Goal: Task Accomplishment & Management: Manage account settings

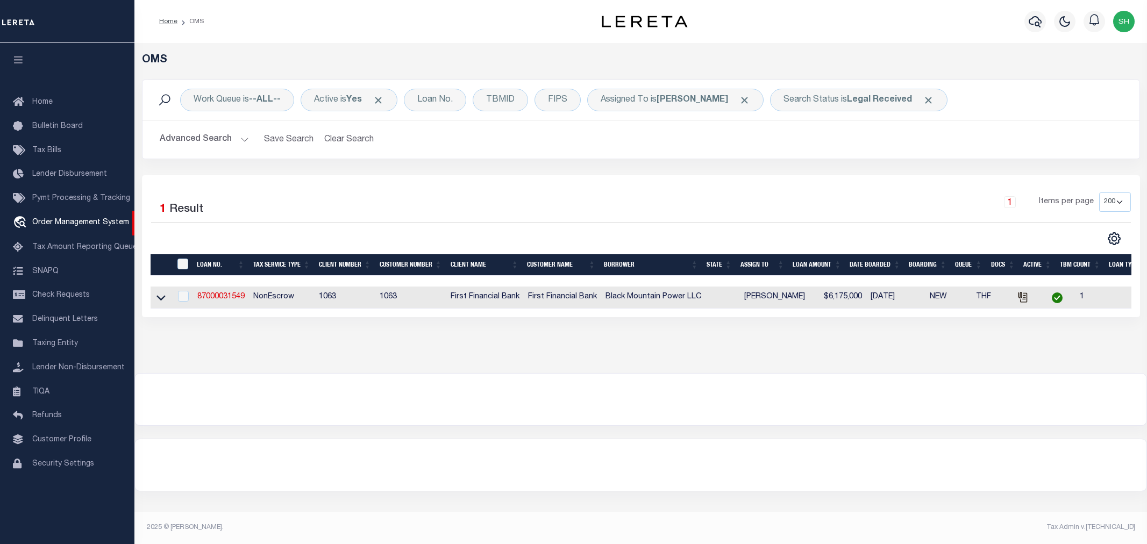
select select "200"
click at [218, 296] on link "87000031549" at bounding box center [220, 297] width 47 height 8
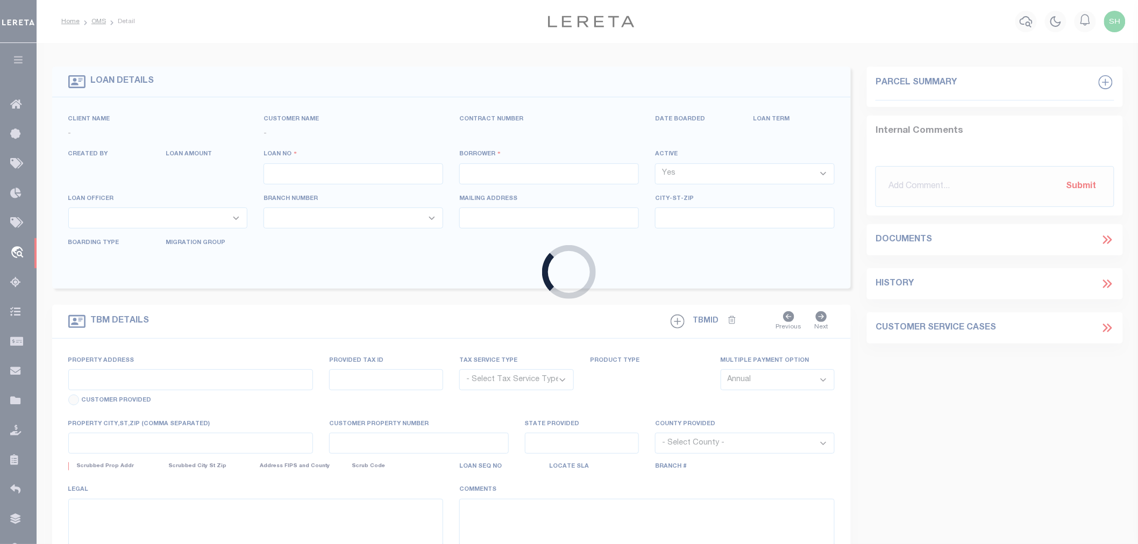
type input "87000031549"
type input "Black Mountain Power LLC"
select select
select select "100"
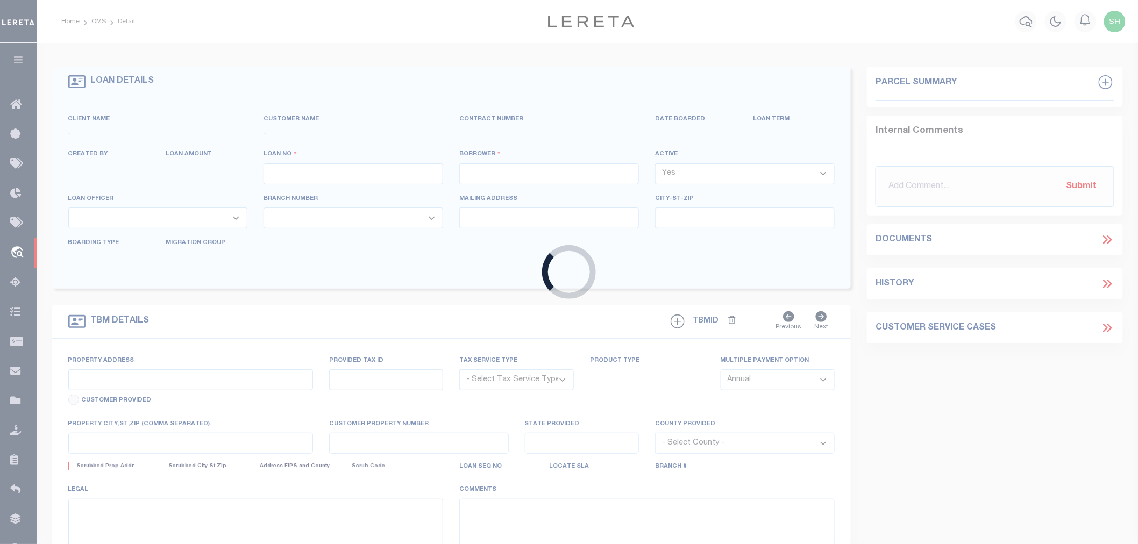
select select "NonEscrow"
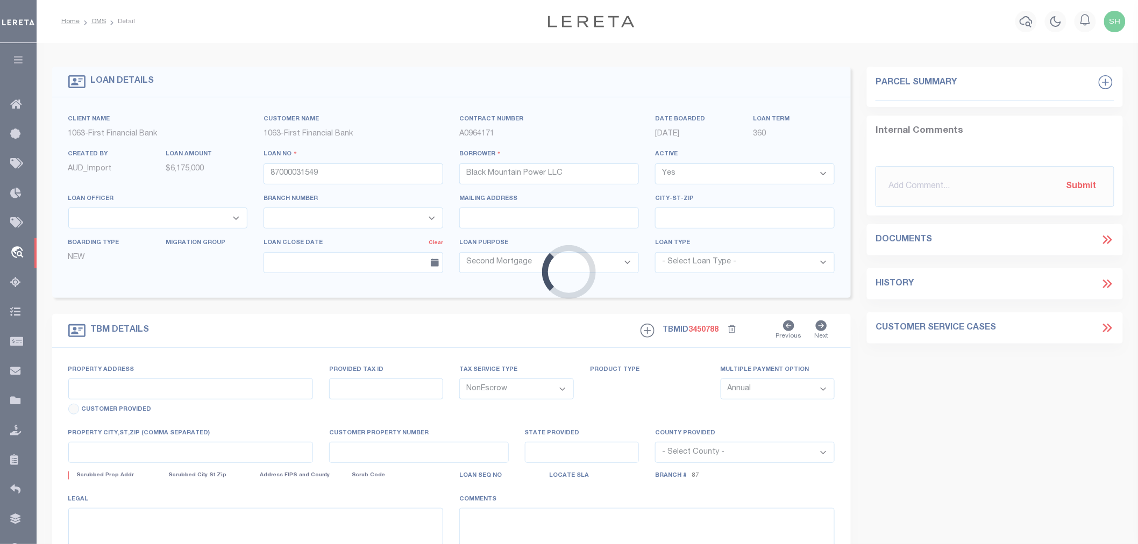
type input "7600-7740-[STREET_ADDRESS]"
select select
type input "[GEOGRAPHIC_DATA]"
select select "92684"
select select "535"
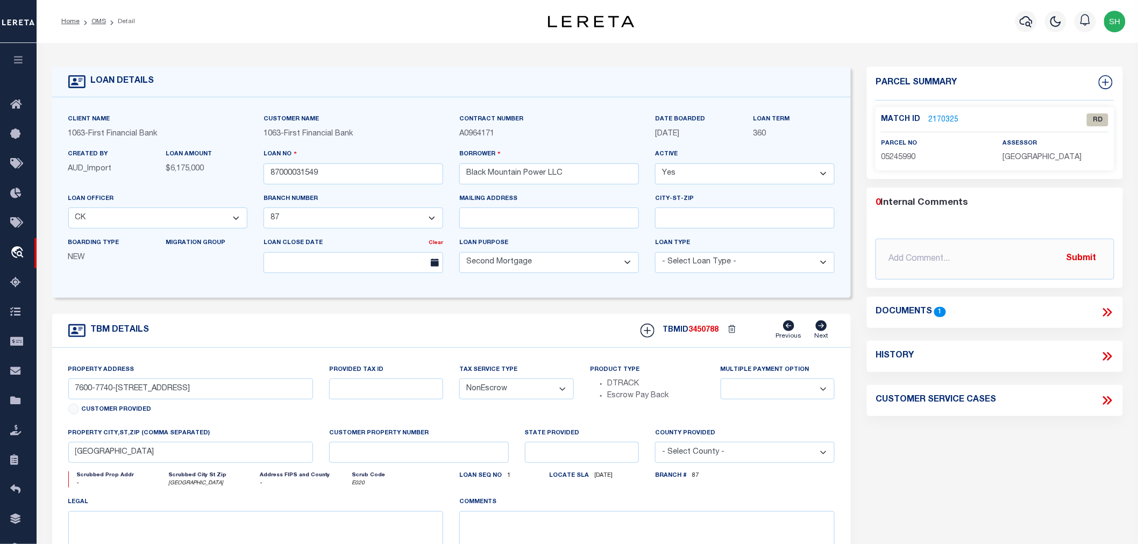
click at [944, 118] on link "2170325" at bounding box center [943, 120] width 30 height 11
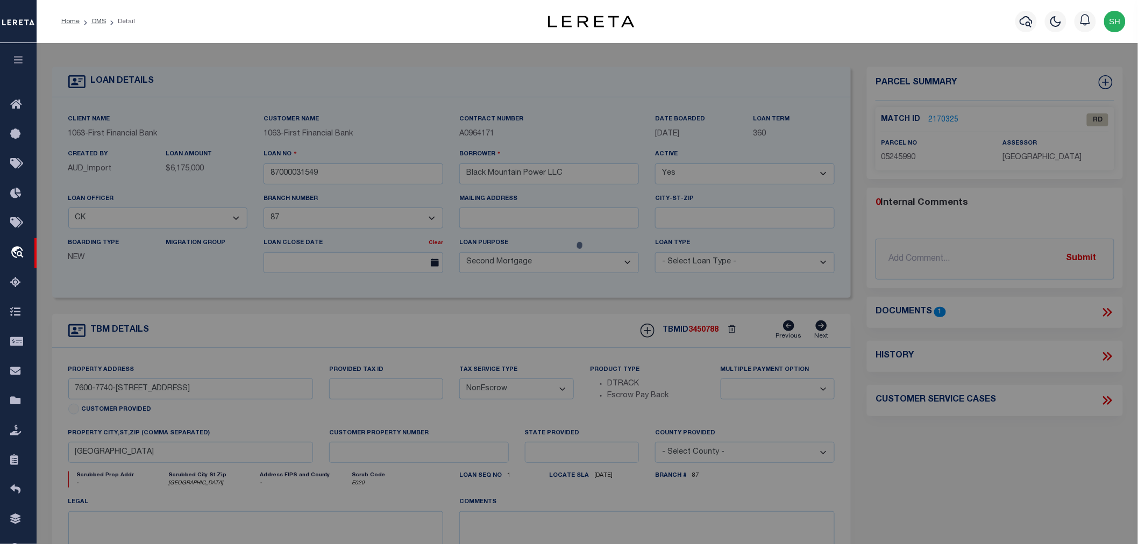
checkbox input "false"
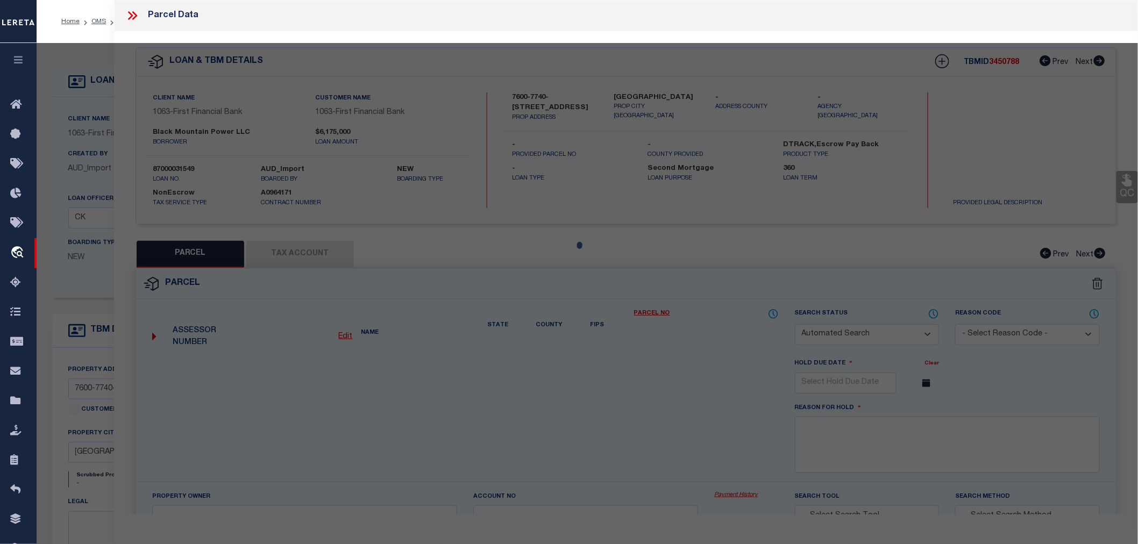
select select "RD"
type input "BLACK MOUNTAIN POWER LLC"
select select "AGW"
select select "LEG"
type input "[STREET_ADDRESS]"
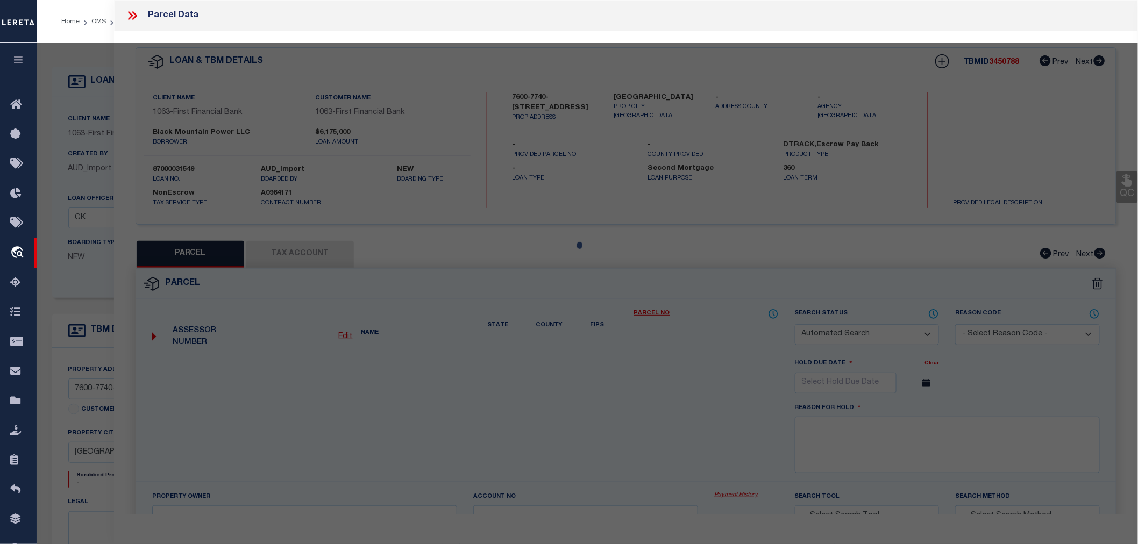
type textarea "[GEOGRAPHIC_DATA] LAND SURV Abstract 1375 Tract 26D"
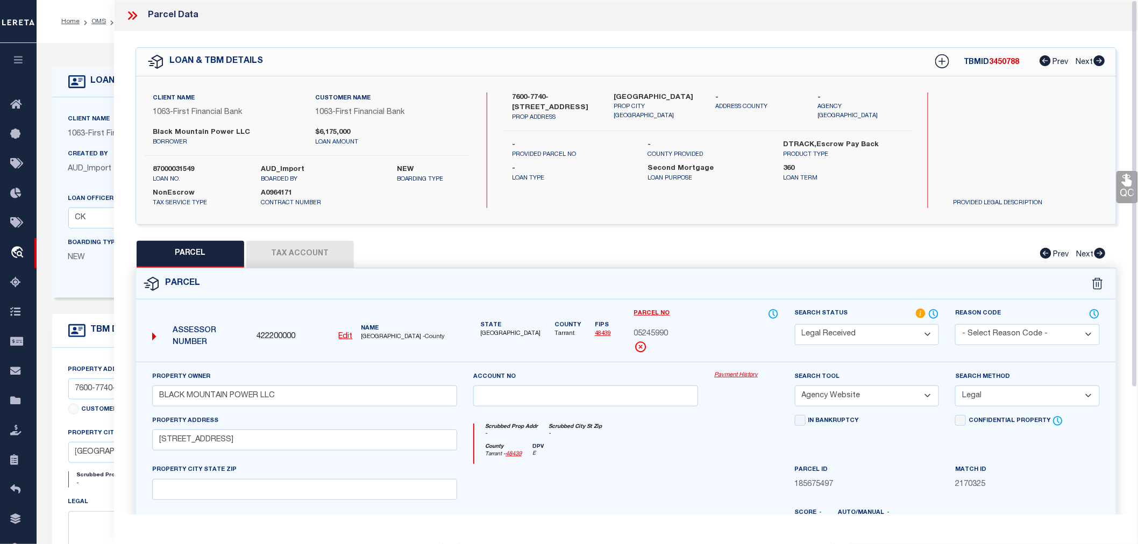
click at [132, 12] on icon at bounding box center [134, 15] width 5 height 9
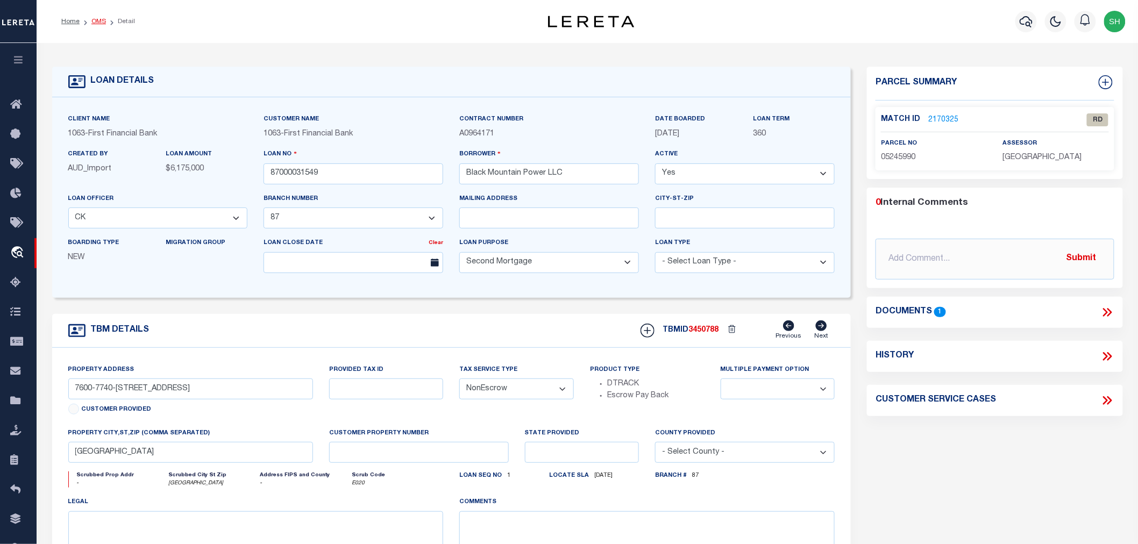
click at [95, 22] on link "OMS" at bounding box center [98, 21] width 15 height 6
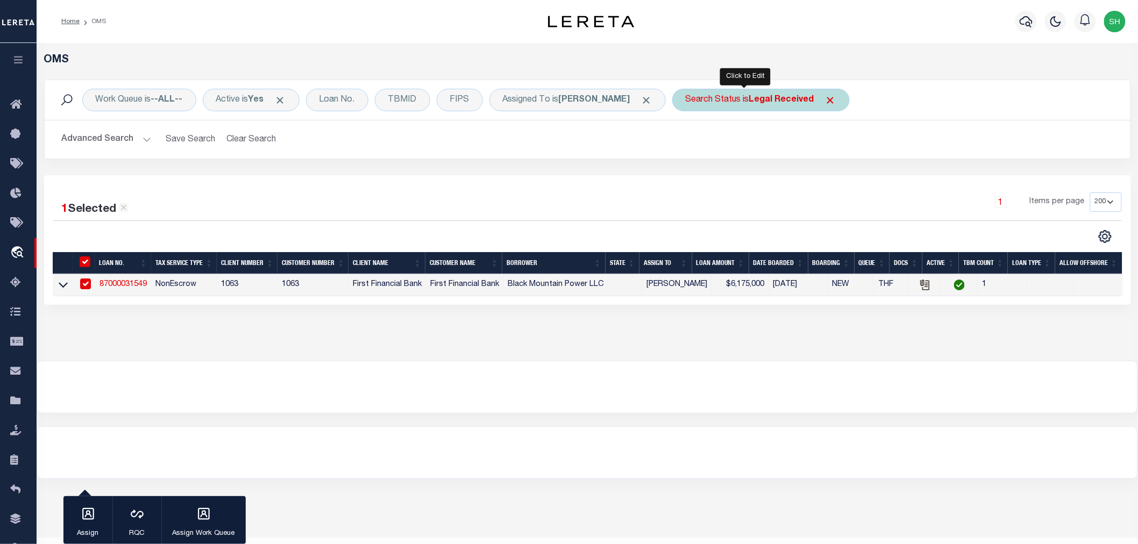
click at [728, 108] on div "Search Status is Legal Received" at bounding box center [760, 100] width 177 height 23
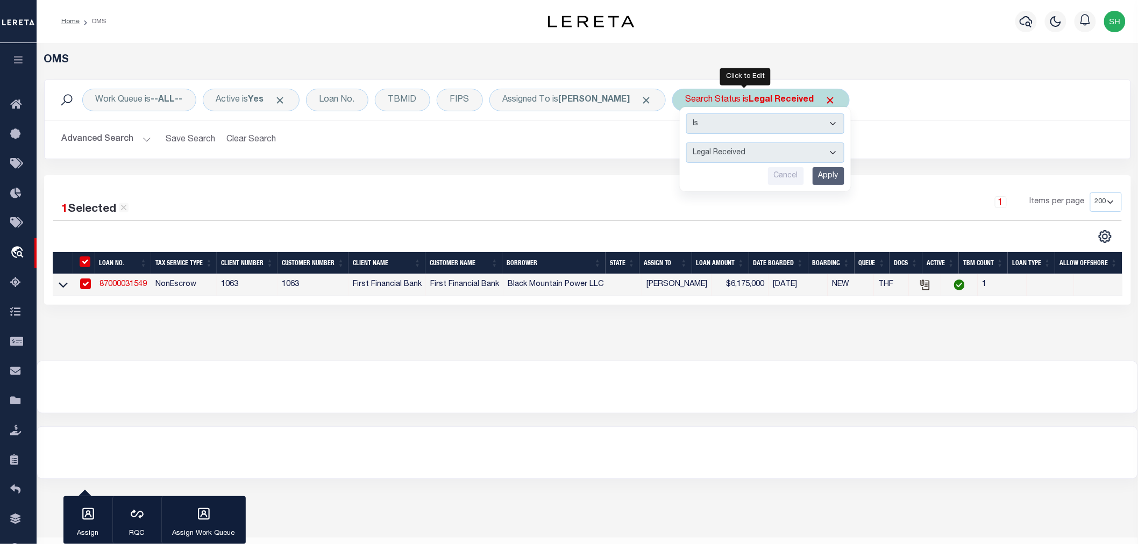
click at [723, 155] on select "Automated Search Bad Parcel Complete Duplicate Parcel High Dollar Reporting In …" at bounding box center [765, 153] width 158 height 20
select select "IP"
click at [686, 143] on select "Automated Search Bad Parcel Complete Duplicate Parcel High Dollar Reporting In …" at bounding box center [765, 153] width 158 height 20
click at [815, 181] on input "Apply" at bounding box center [829, 176] width 32 height 18
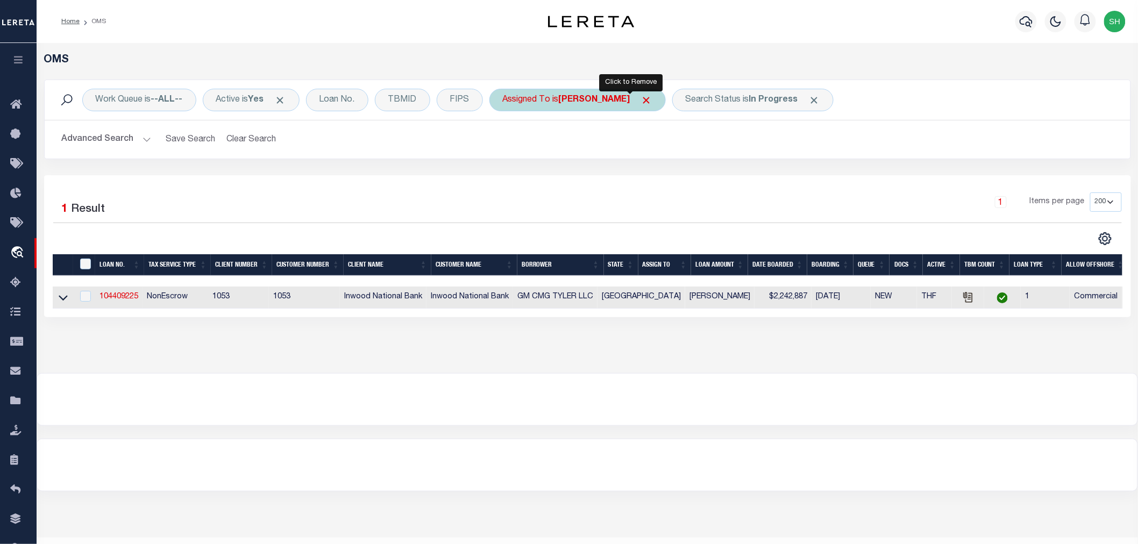
click at [641, 97] on span "Click to Remove" at bounding box center [646, 100] width 11 height 11
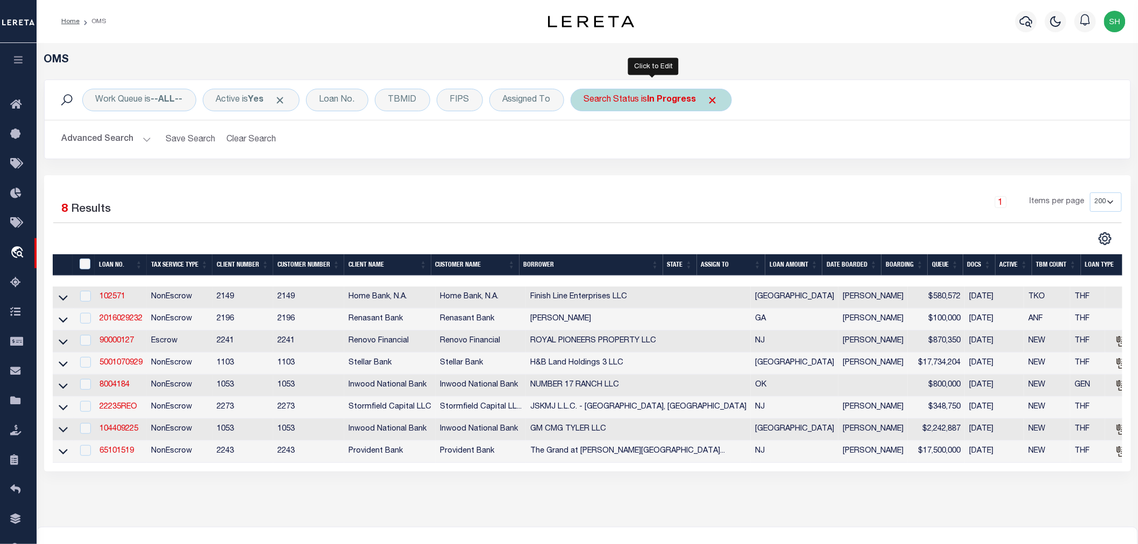
click at [649, 101] on div "Search Status is In Progress" at bounding box center [651, 100] width 161 height 23
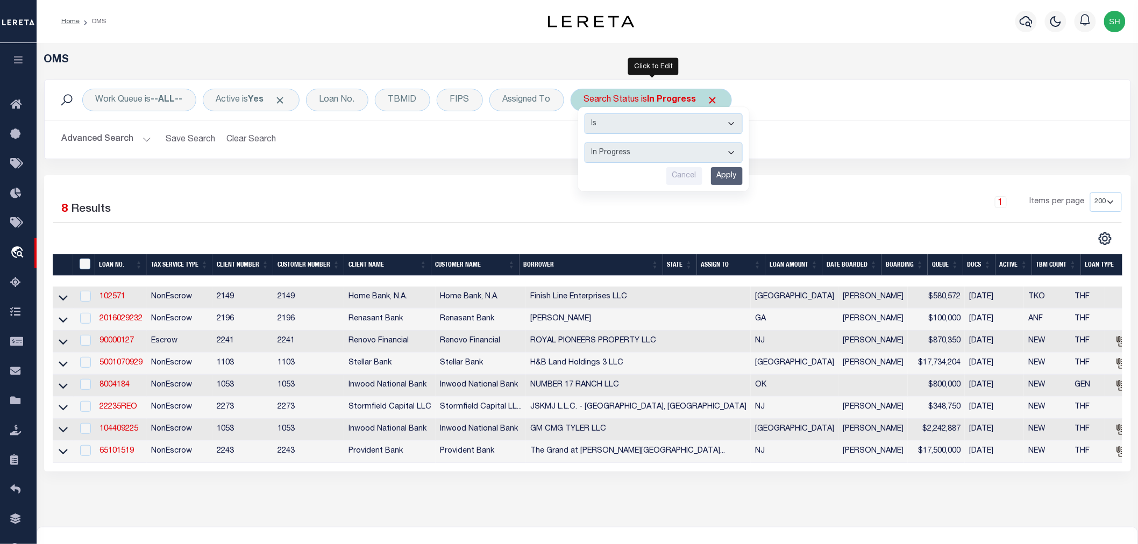
click at [658, 158] on select "Automated Search Bad Parcel Complete Duplicate Parcel High Dollar Reporting In …" at bounding box center [664, 153] width 158 height 20
select select "RD"
click at [586, 143] on select "Automated Search Bad Parcel Complete Duplicate Parcel High Dollar Reporting In …" at bounding box center [664, 153] width 158 height 20
click at [722, 170] on input "Apply" at bounding box center [727, 176] width 32 height 18
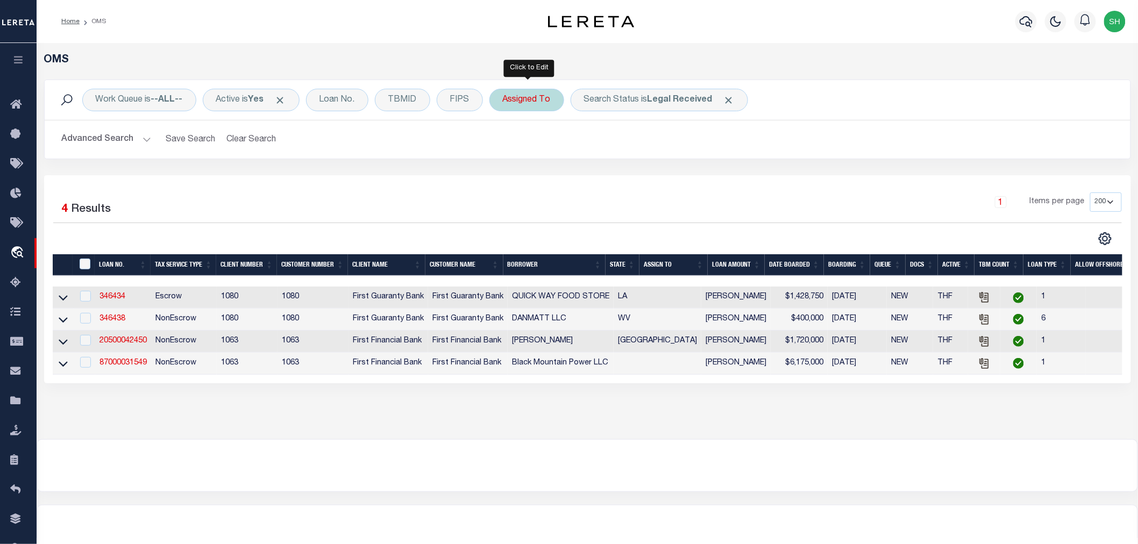
click at [545, 97] on div "Assigned To" at bounding box center [526, 100] width 75 height 23
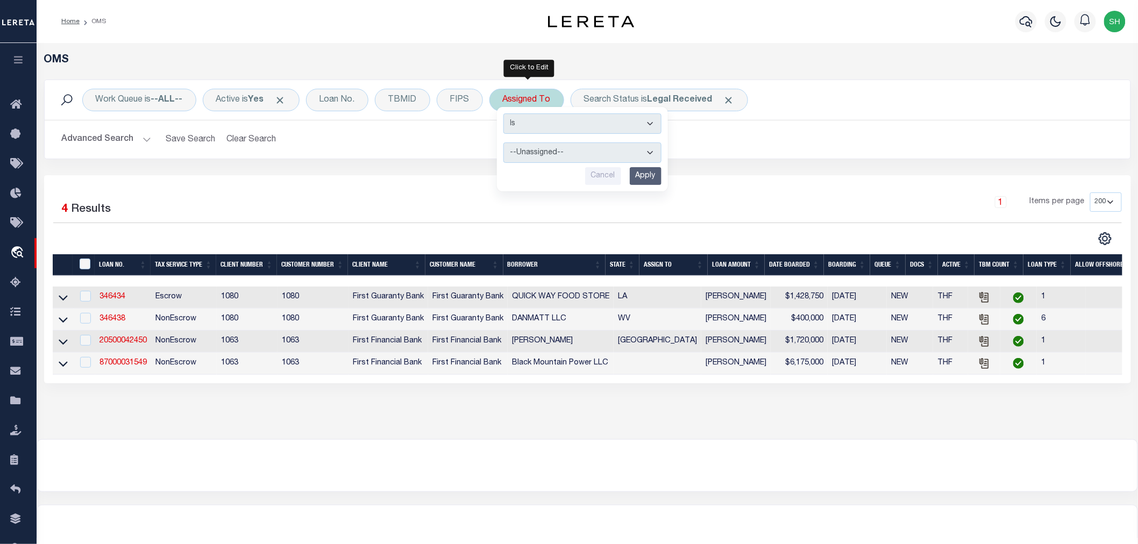
click at [542, 148] on select "--Unassigned-- [PERSON_NAME] [PERSON_NAME] [PERSON_NAME] [PERSON_NAME], [PERSON…" at bounding box center [582, 153] width 158 height 20
select select "[PERSON_NAME]"
click at [504, 143] on select "--Unassigned-- [PERSON_NAME] [PERSON_NAME] [PERSON_NAME] [PERSON_NAME], [PERSON…" at bounding box center [582, 153] width 158 height 20
click at [649, 171] on input "Apply" at bounding box center [646, 176] width 32 height 18
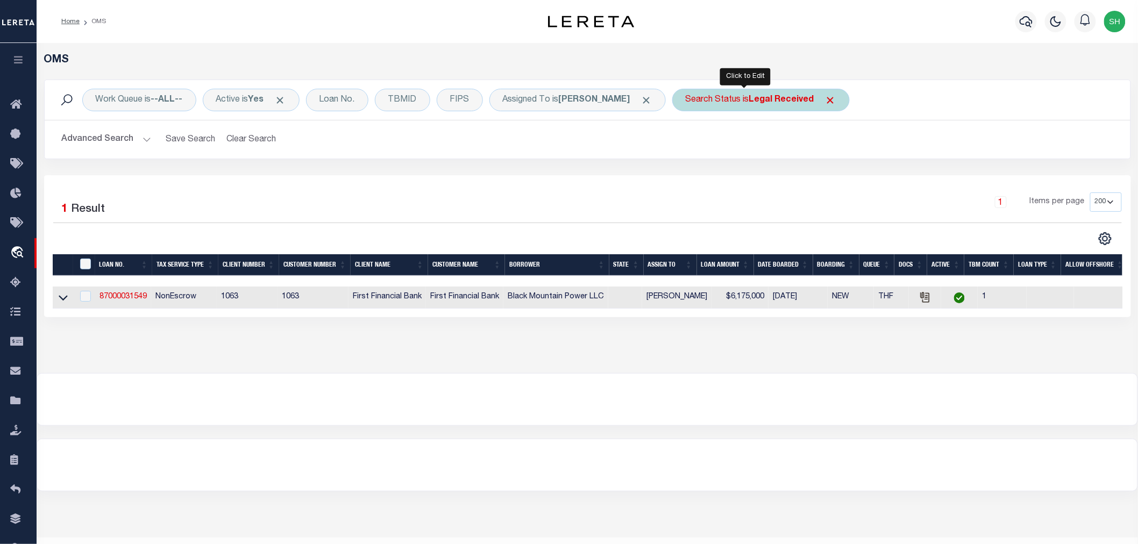
click at [731, 100] on div "Search Status is Legal Received" at bounding box center [760, 100] width 177 height 23
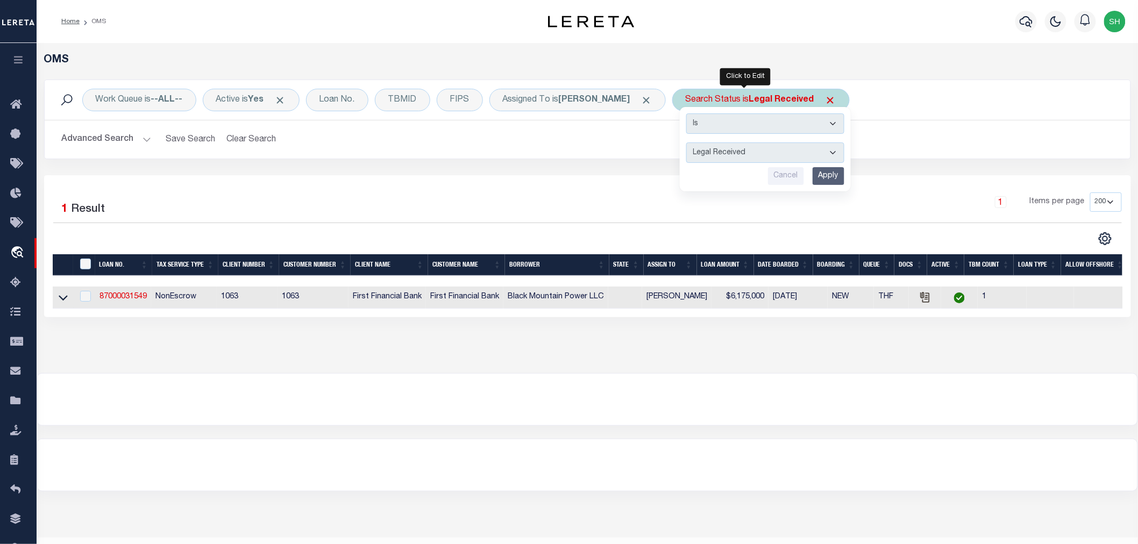
click at [722, 151] on select "Automated Search Bad Parcel Complete Duplicate Parcel High Dollar Reporting In …" at bounding box center [765, 153] width 158 height 20
select select "PA"
click at [686, 143] on select "Automated Search Bad Parcel Complete Duplicate Parcel High Dollar Reporting In …" at bounding box center [765, 153] width 158 height 20
click at [814, 177] on input "Apply" at bounding box center [829, 176] width 32 height 18
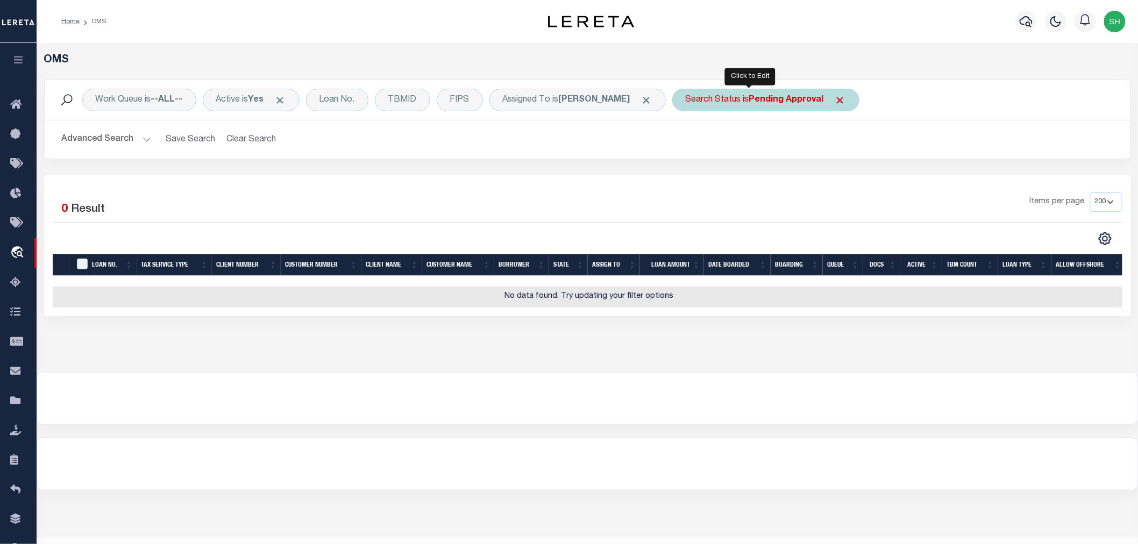
click at [757, 103] on b "Pending Approval" at bounding box center [786, 100] width 75 height 9
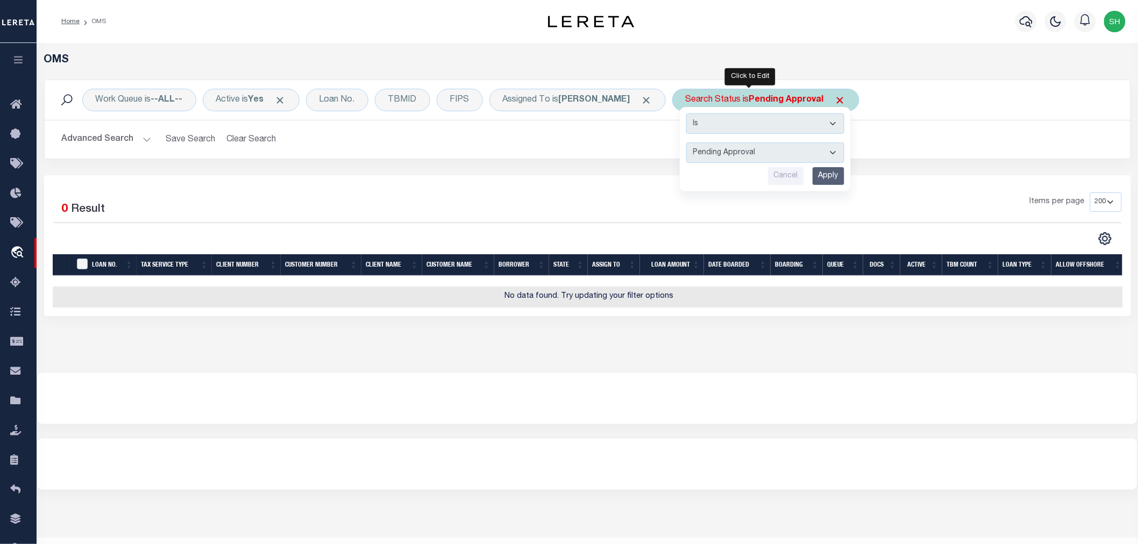
click at [713, 148] on select "Automated Search Bad Parcel Complete Duplicate Parcel High Dollar Reporting In …" at bounding box center [765, 153] width 158 height 20
select select "IP"
click at [686, 143] on select "Automated Search Bad Parcel Complete Duplicate Parcel High Dollar Reporting In …" at bounding box center [765, 153] width 158 height 20
click at [813, 178] on input "Apply" at bounding box center [829, 176] width 32 height 18
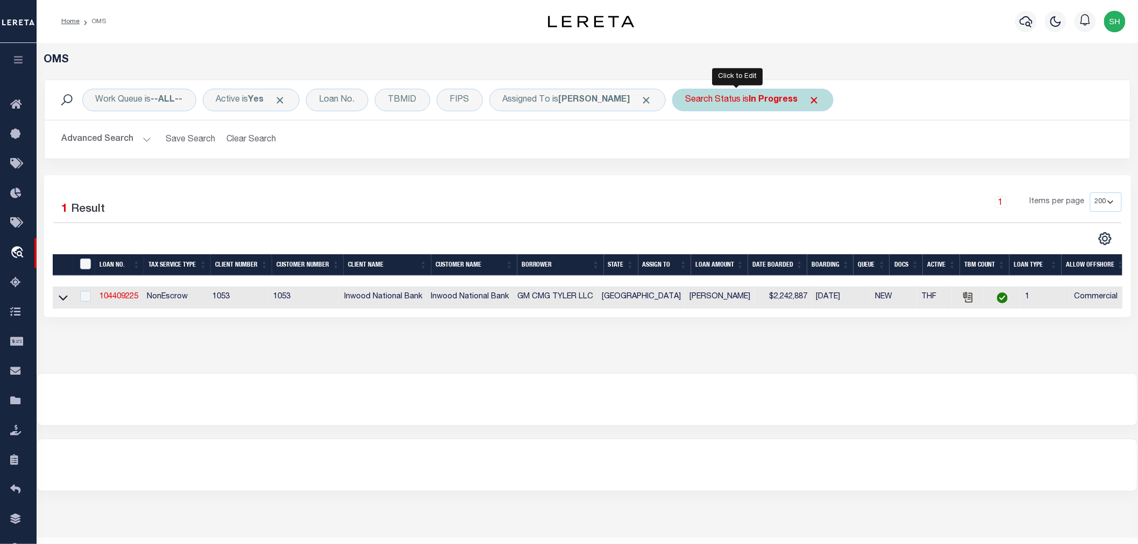
click at [720, 101] on div "Search Status is In Progress" at bounding box center [752, 100] width 161 height 23
select select "IP"
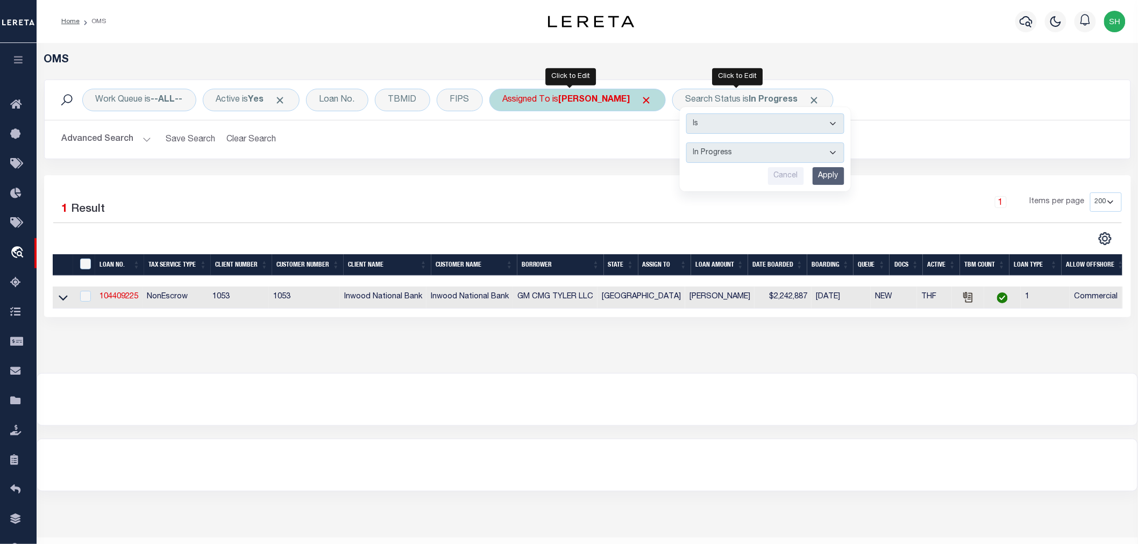
click at [589, 105] on div "Assigned To is [PERSON_NAME]" at bounding box center [577, 100] width 176 height 23
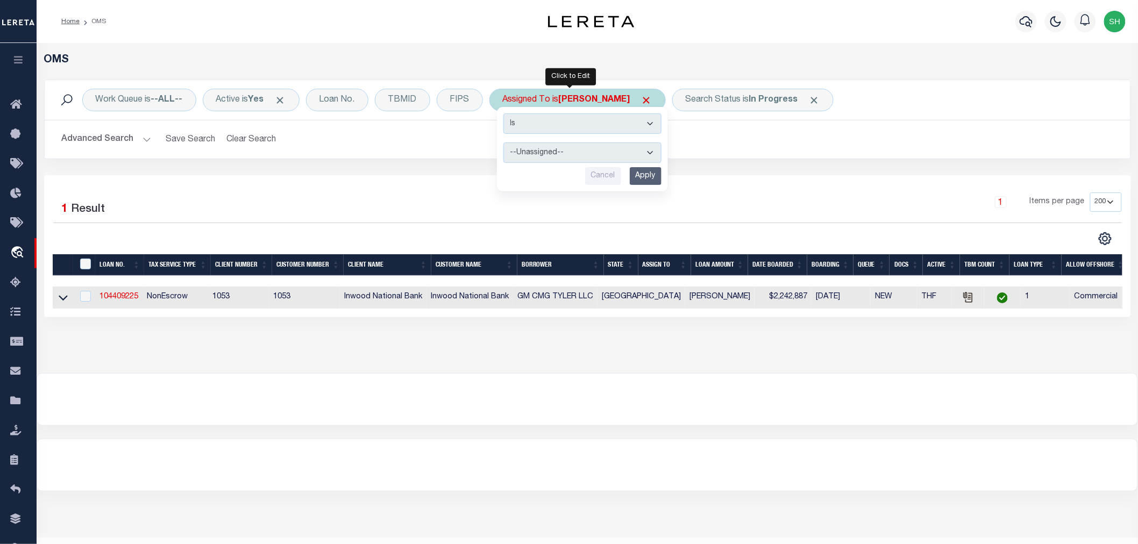
click at [546, 157] on select "--Unassigned-- [PERSON_NAME] [PERSON_NAME] [PERSON_NAME] [PERSON_NAME], [PERSON…" at bounding box center [582, 153] width 158 height 20
select select "[PERSON_NAME]"
click at [504, 143] on select "--Unassigned-- [PERSON_NAME] [PERSON_NAME] [PERSON_NAME] [PERSON_NAME], [PERSON…" at bounding box center [582, 153] width 158 height 20
click at [654, 180] on input "Apply" at bounding box center [646, 176] width 32 height 18
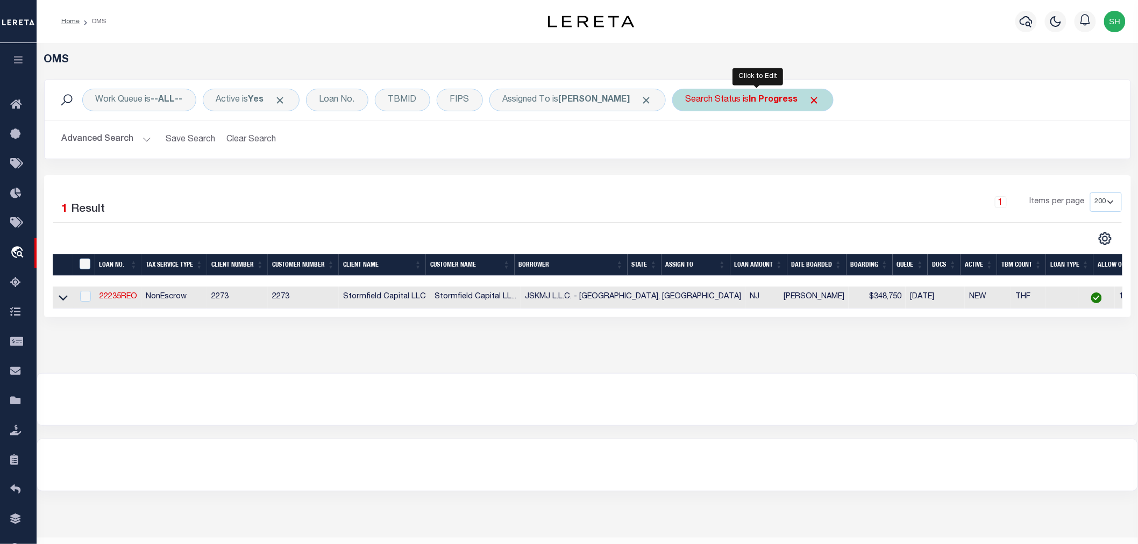
click at [757, 94] on div "Search Status is In Progress" at bounding box center [752, 100] width 161 height 23
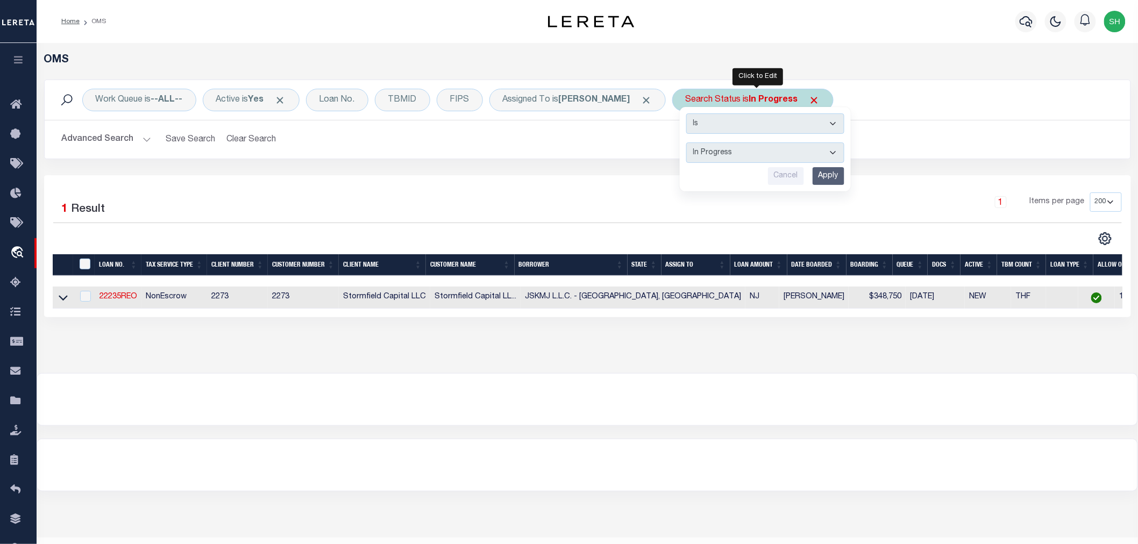
click at [727, 153] on select "Automated Search Bad Parcel Complete Duplicate Parcel High Dollar Reporting In …" at bounding box center [765, 153] width 158 height 20
select select "RD"
click at [690, 143] on select "Automated Search Bad Parcel Complete Duplicate Parcel High Dollar Reporting In …" at bounding box center [765, 153] width 158 height 20
click at [829, 175] on input "Apply" at bounding box center [829, 176] width 32 height 18
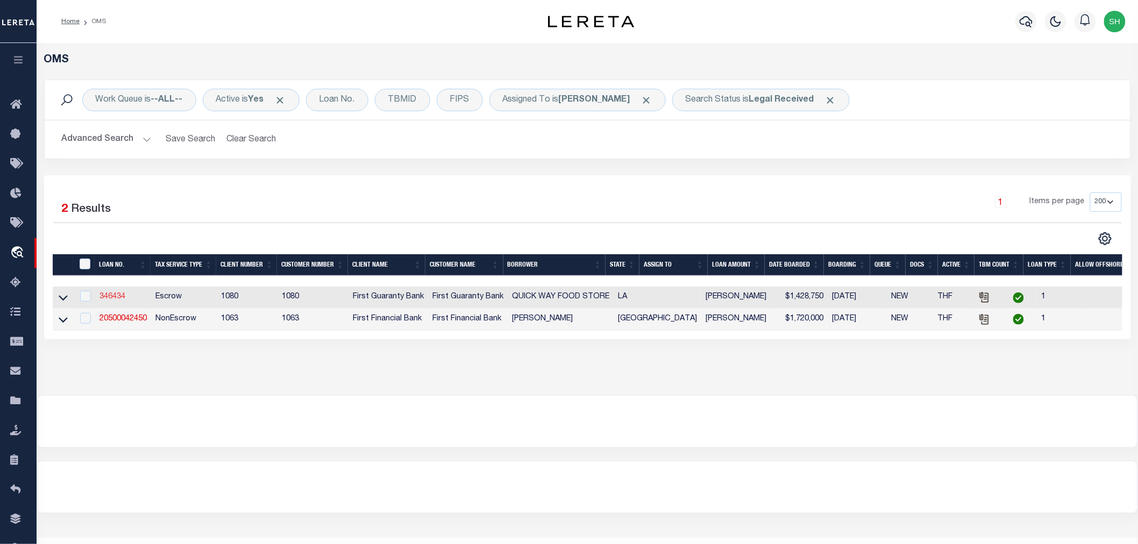
click at [106, 300] on link "346434" at bounding box center [112, 297] width 26 height 8
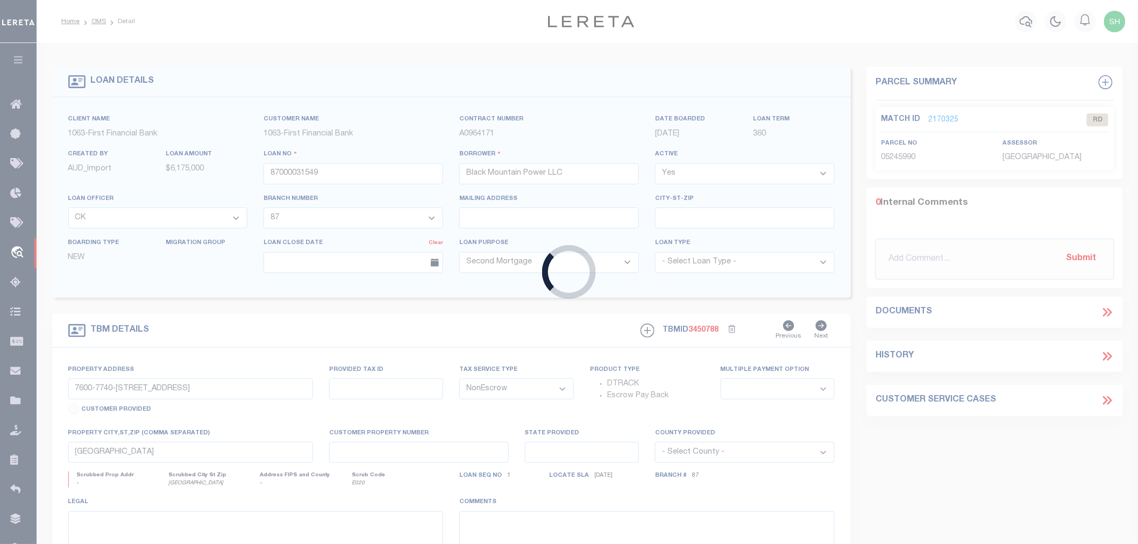
type input "346434"
type input "QUICK WAY FOOD STORE"
select select
select select "10"
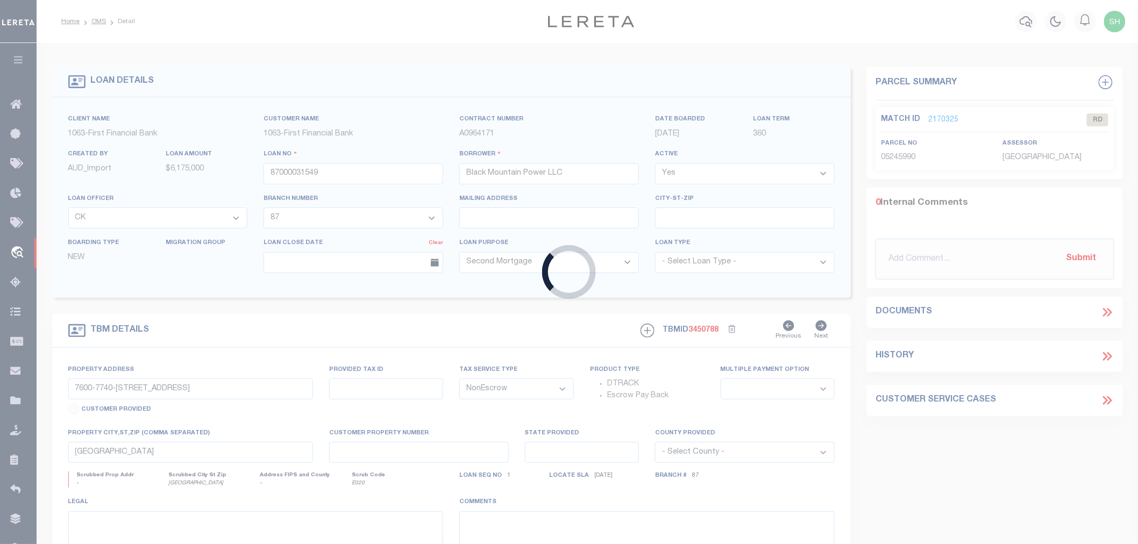
select select "Escrow"
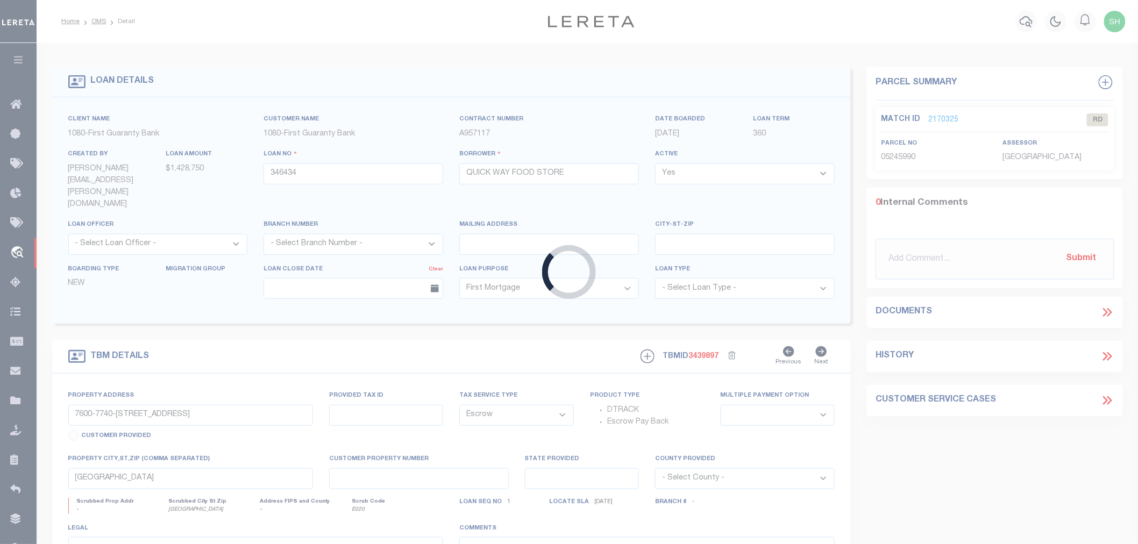
type input "630.30 +/- ACRES HIGHWAY 22"
type input "0311985"
select select
type input "[PERSON_NAME] LA 70462"
type input "260313541"
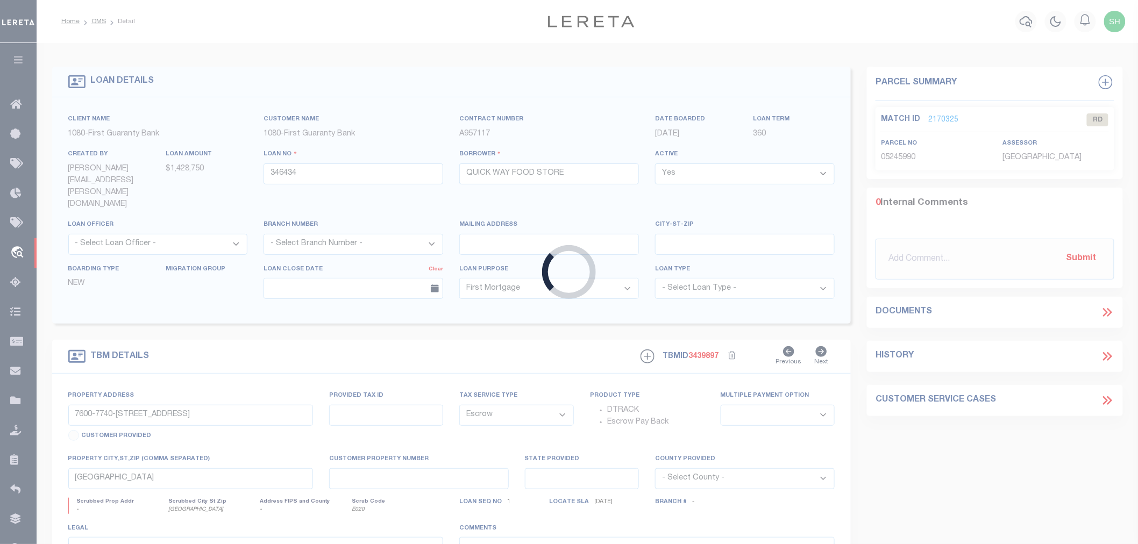
type input "LA"
select select
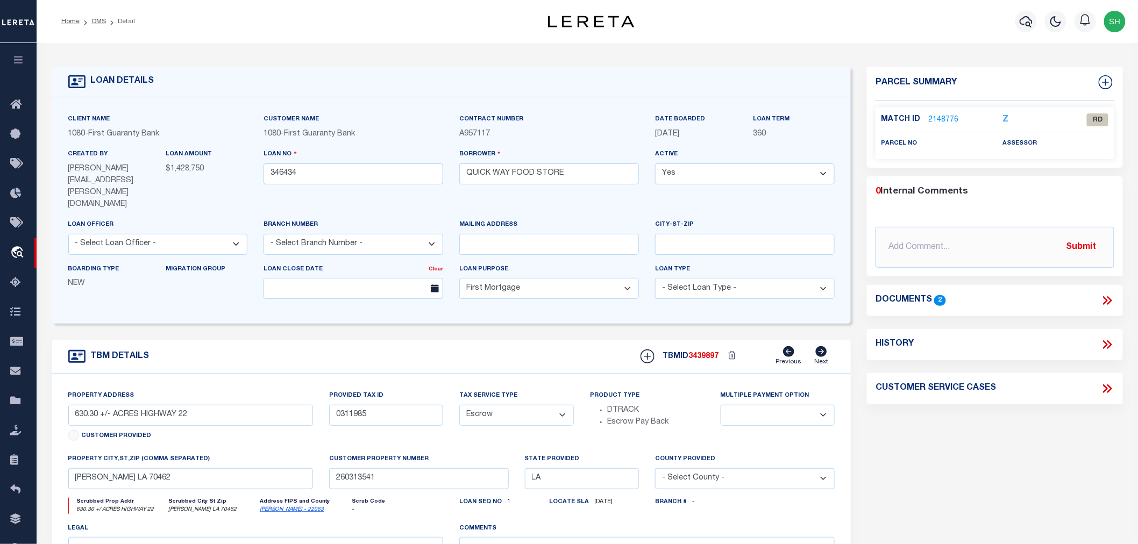
click at [1106, 297] on icon at bounding box center [1107, 301] width 14 height 14
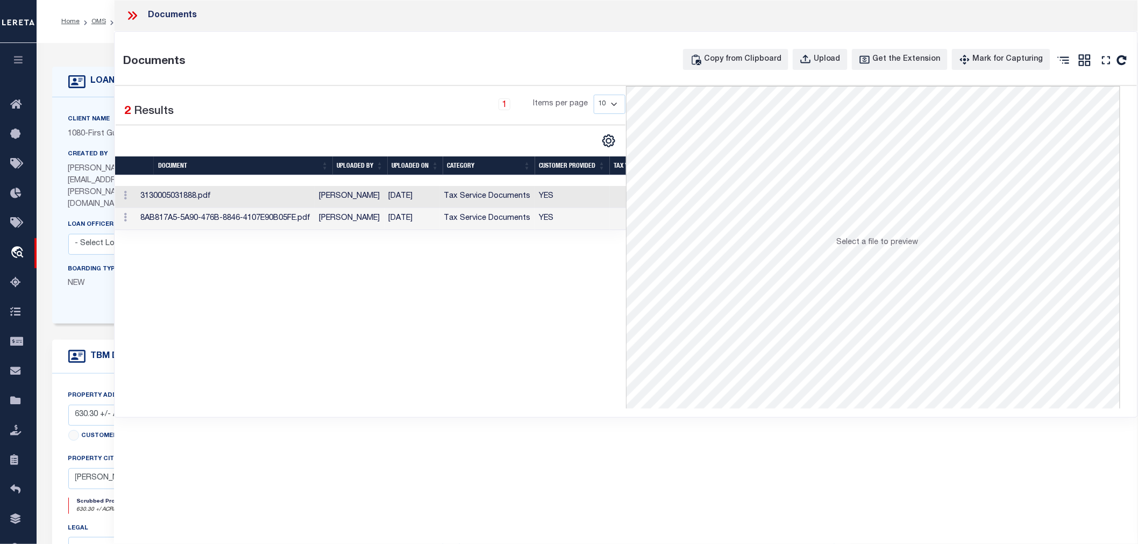
click at [273, 201] on td "3130005031888.pdf" at bounding box center [225, 197] width 179 height 22
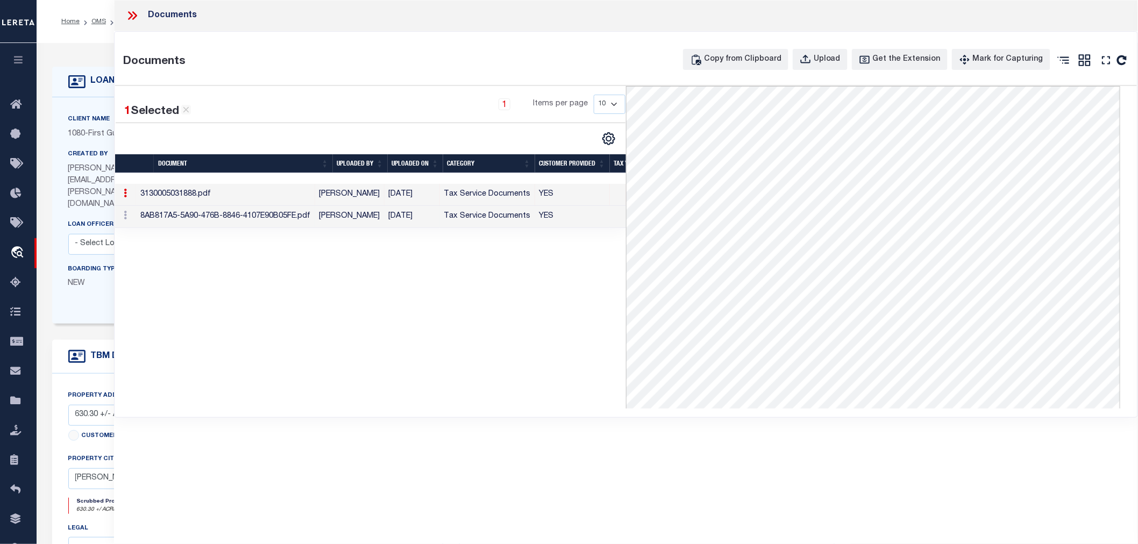
click at [380, 217] on td "[PERSON_NAME]" at bounding box center [349, 217] width 69 height 22
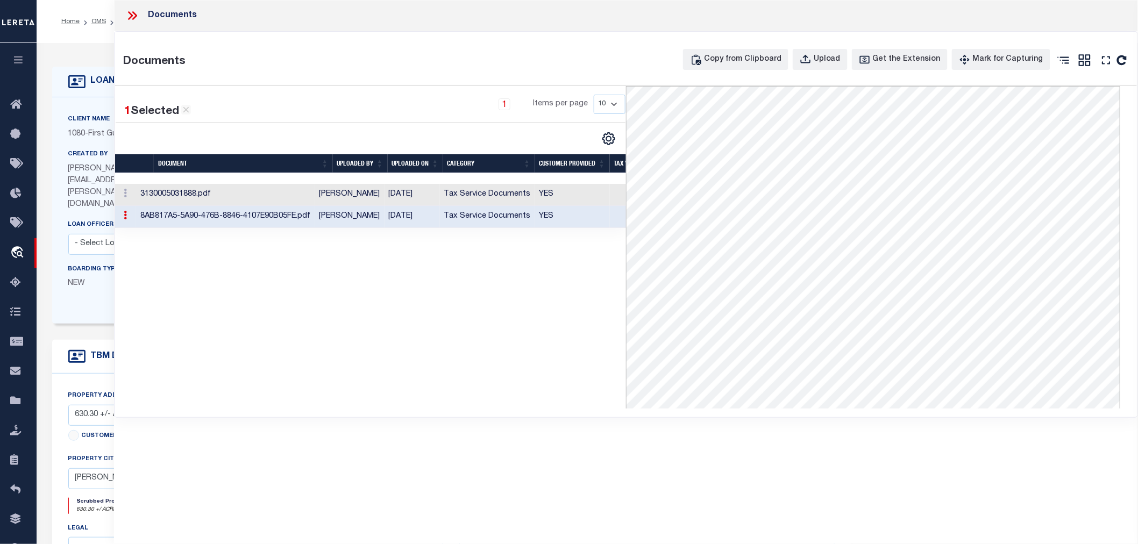
scroll to position [119, 0]
click at [133, 13] on icon at bounding box center [132, 16] width 14 height 14
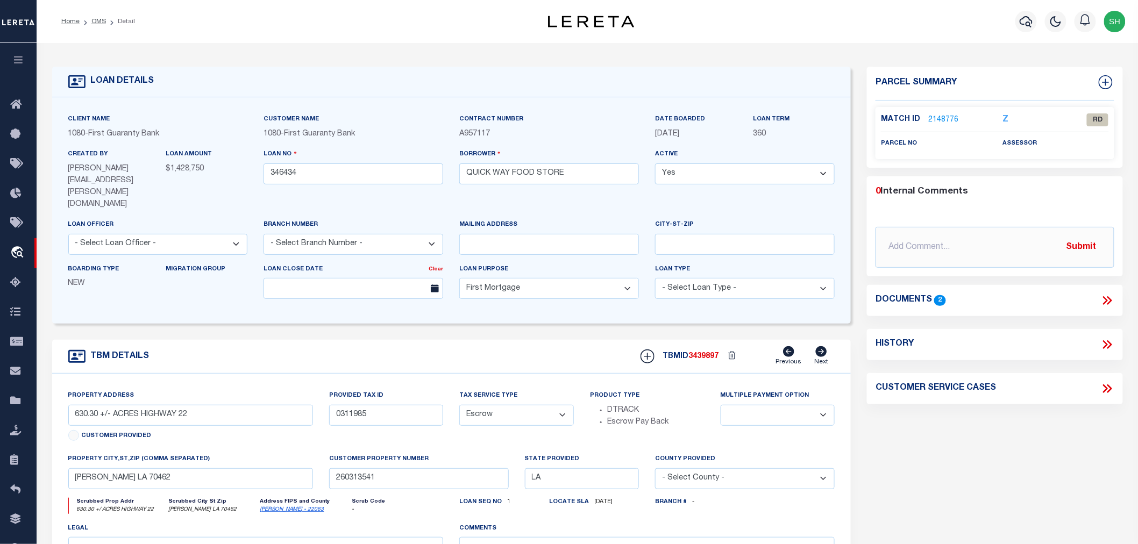
click at [942, 117] on link "2148776" at bounding box center [943, 120] width 30 height 11
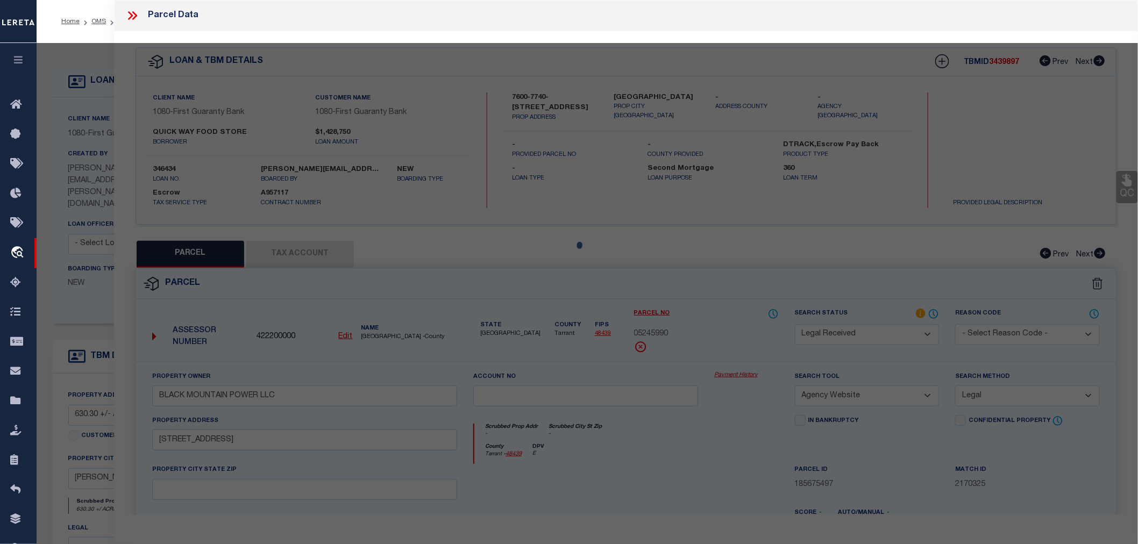
select select "AS"
select select
checkbox input "false"
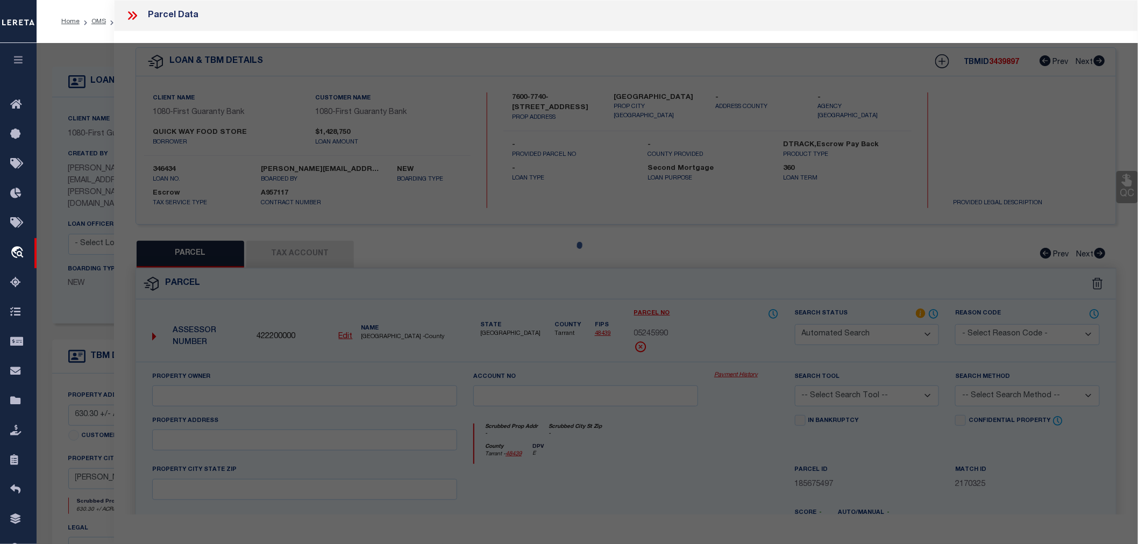
select select "RD"
checkbox input "false"
type textarea "Document uploaded that satisfies a legal requirement, changing from [GEOGRAPHIC…"
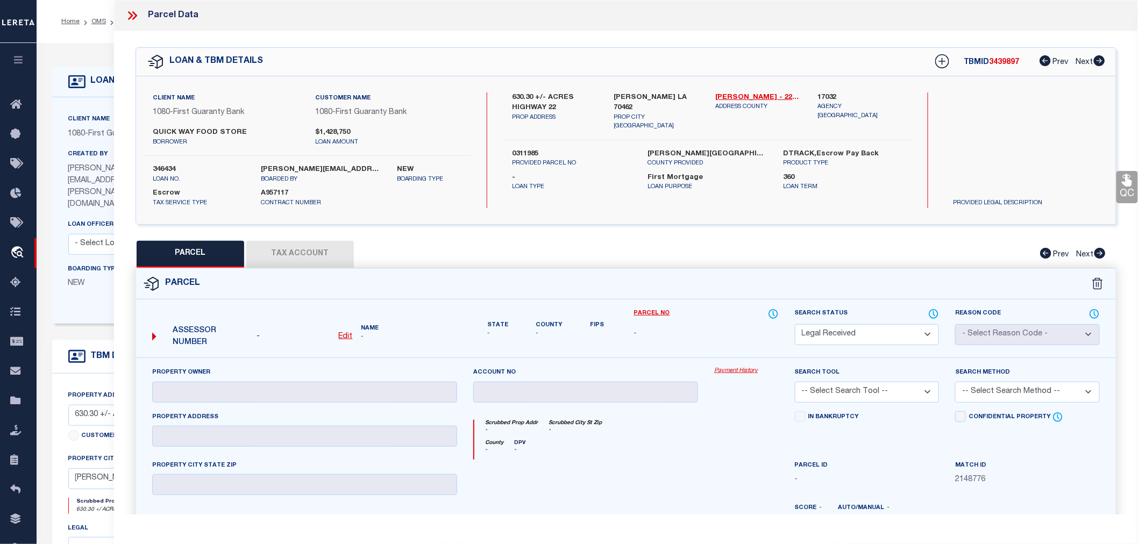
click at [529, 149] on label "0311985" at bounding box center [571, 154] width 119 height 11
copy label "0311985"
click at [516, 149] on label "0311985" at bounding box center [571, 154] width 119 height 11
click at [131, 16] on icon at bounding box center [130, 15] width 5 height 9
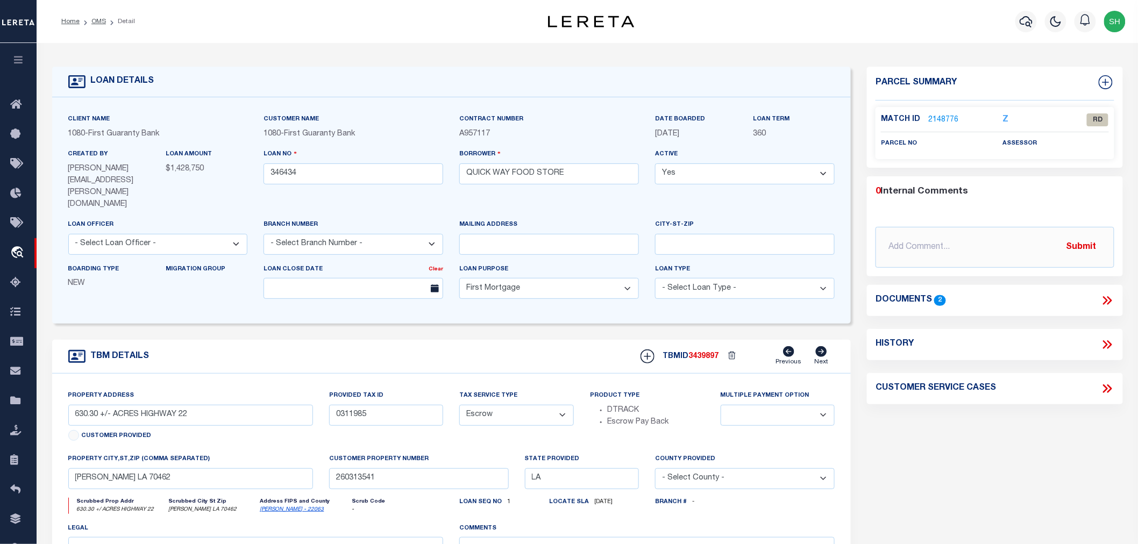
click at [1103, 297] on icon at bounding box center [1107, 301] width 14 height 14
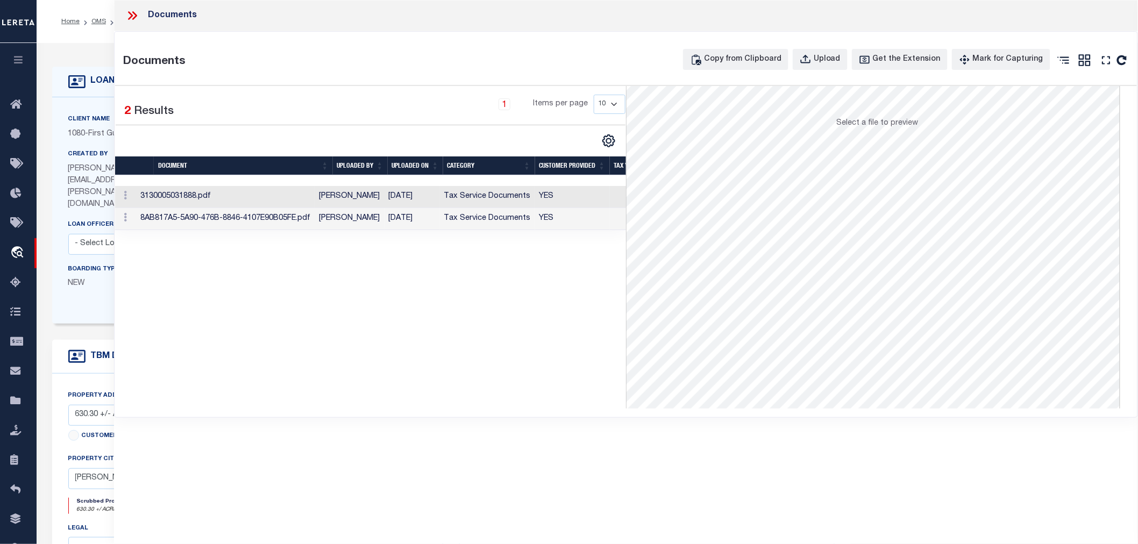
click at [286, 198] on td "3130005031888.pdf" at bounding box center [225, 197] width 179 height 22
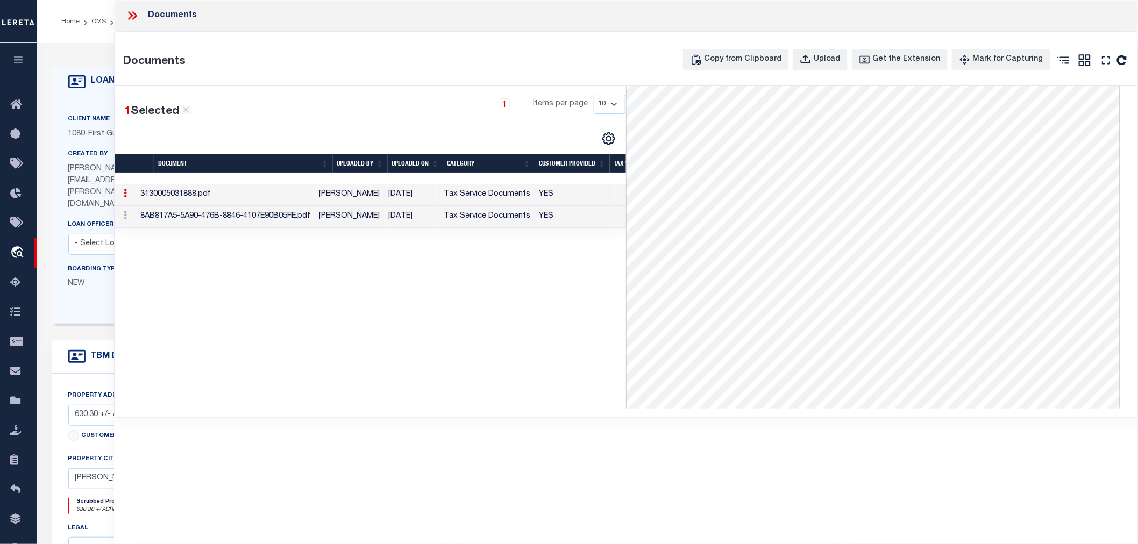
scroll to position [0, 0]
click at [136, 14] on icon at bounding box center [132, 16] width 14 height 14
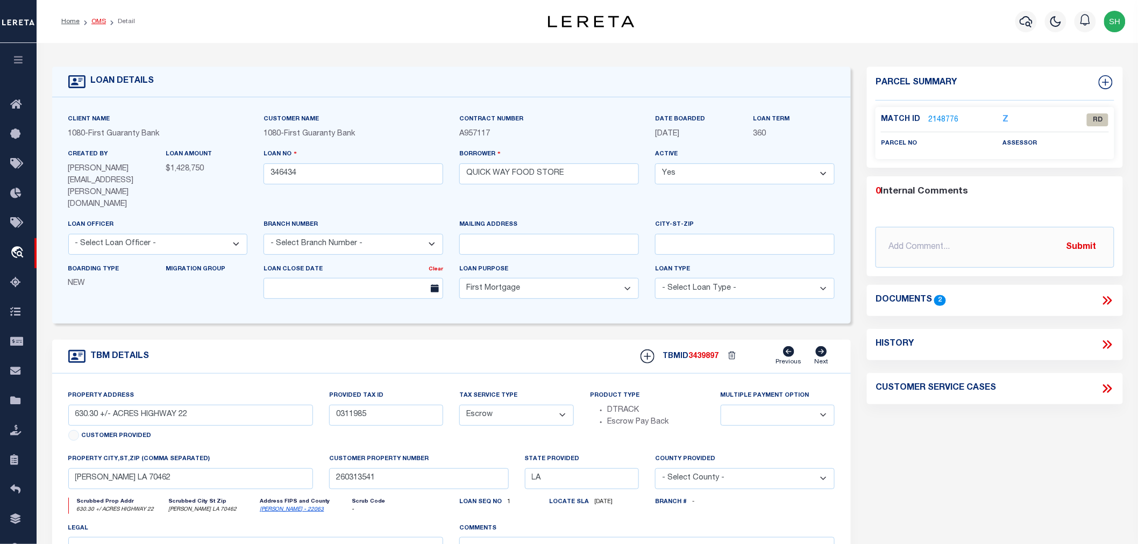
click at [92, 20] on link "OMS" at bounding box center [98, 21] width 15 height 6
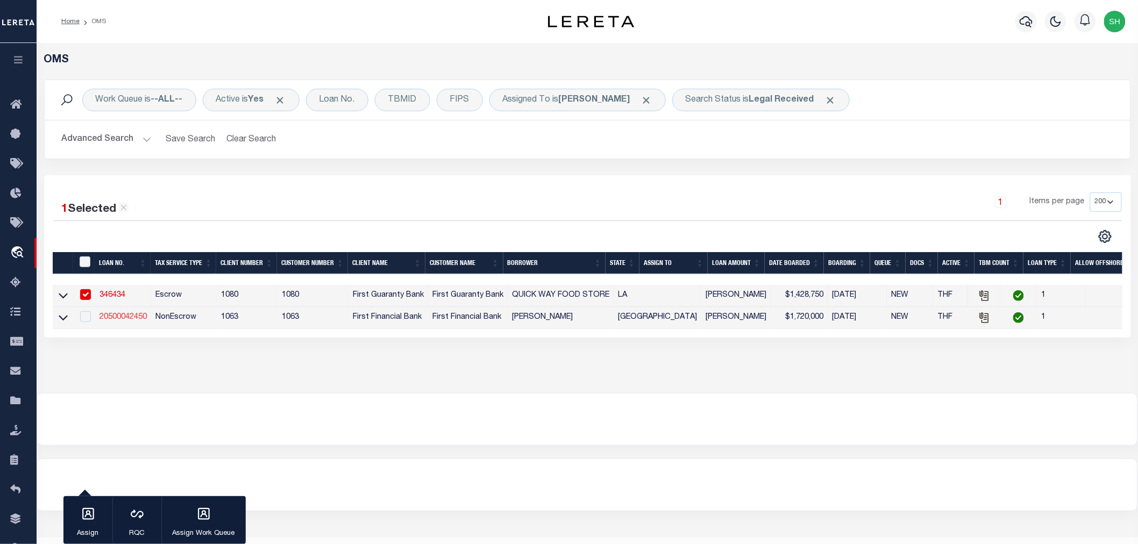
click at [130, 316] on link "20500042450" at bounding box center [122, 318] width 47 height 8
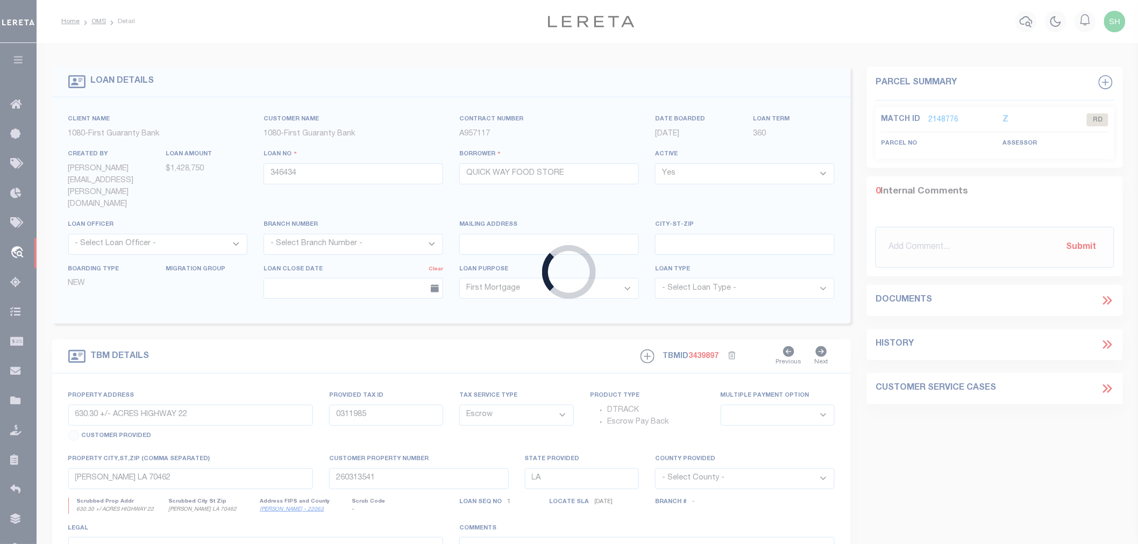
type input "20500042450"
type input "[PERSON_NAME]"
select select
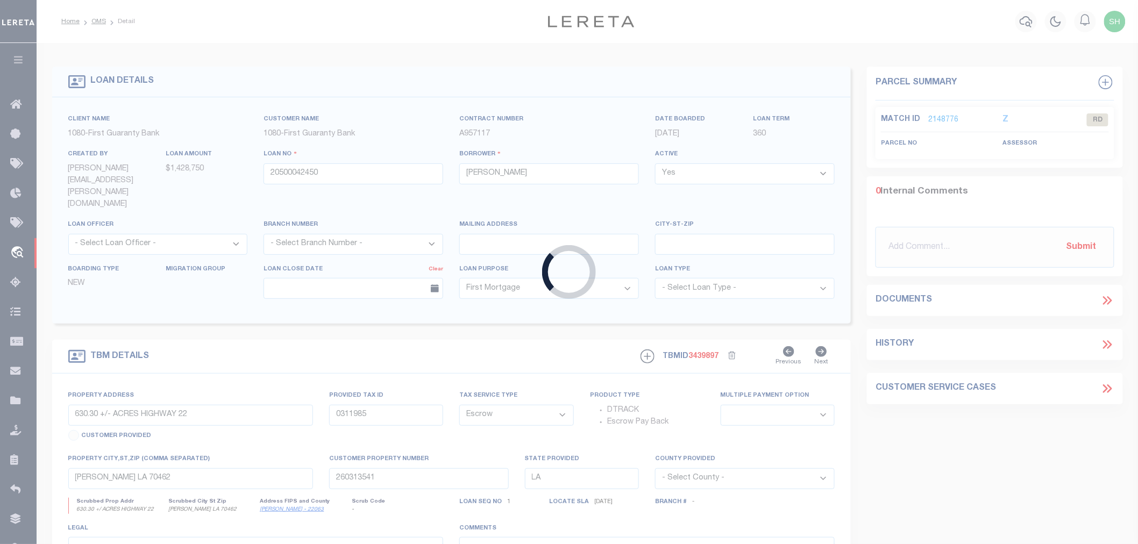
select select "NonEscrow"
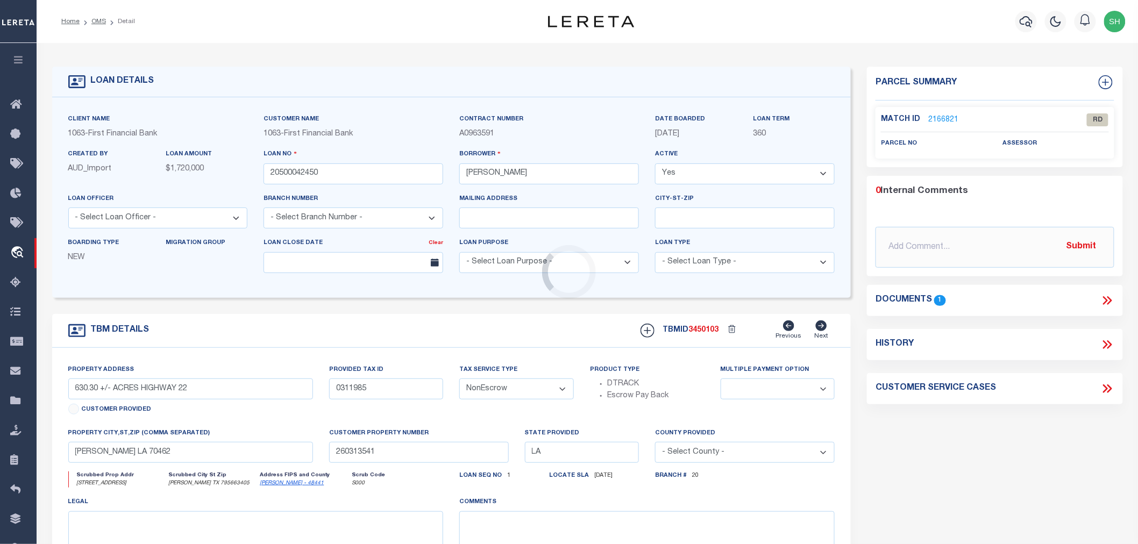
select select "13404"
select select "506"
type input "[STREET_ADDRESS]"
select select
type input "[PERSON_NAME] TX 795663405"
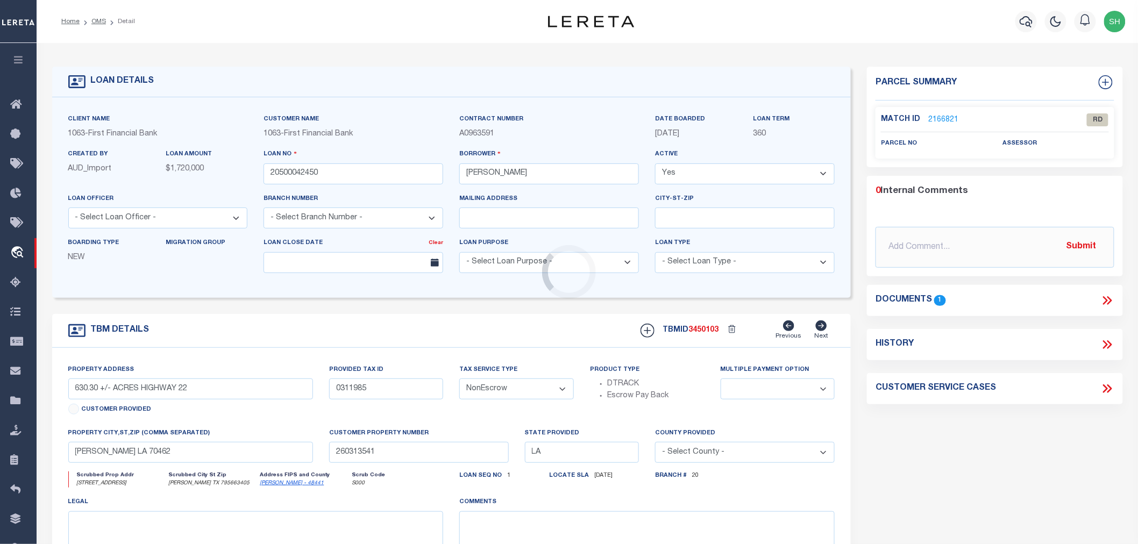
type input "[GEOGRAPHIC_DATA]"
select select
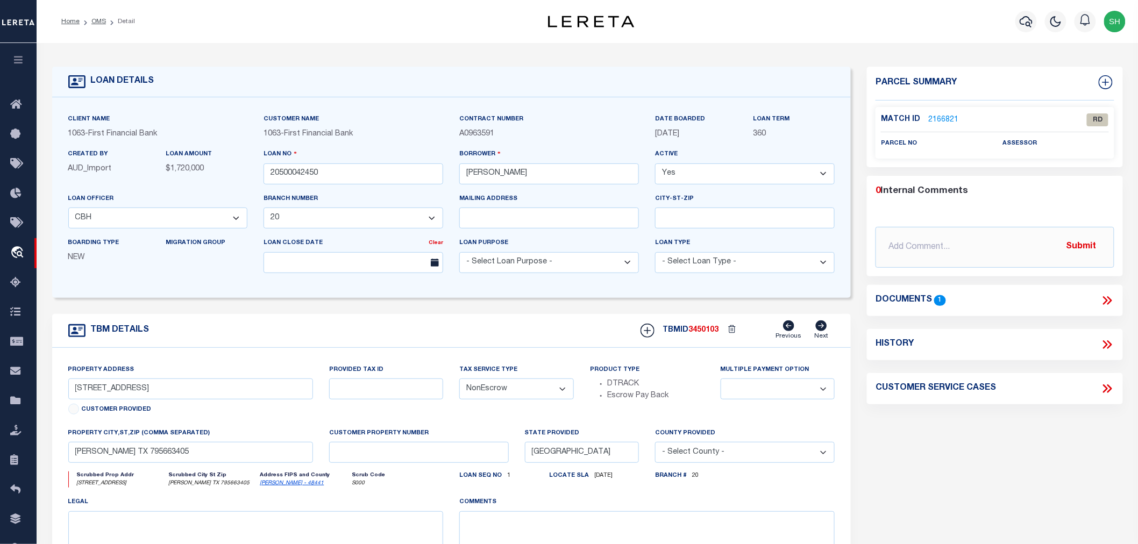
click at [1029, 486] on div "Parcel Summary Match ID 2166821 0" at bounding box center [995, 361] width 272 height 588
click at [170, 100] on div "Client Name 1063 - First Financial Bank Customer Name 1063 - First Financial Ba…" at bounding box center [451, 197] width 799 height 201
drag, startPoint x: 154, startPoint y: 81, endPoint x: 87, endPoint y: 81, distance: 67.8
click at [87, 81] on div "LOAN DETAILS" at bounding box center [451, 82] width 799 height 31
click at [186, 90] on div "LOAN DETAILS" at bounding box center [451, 82] width 799 height 31
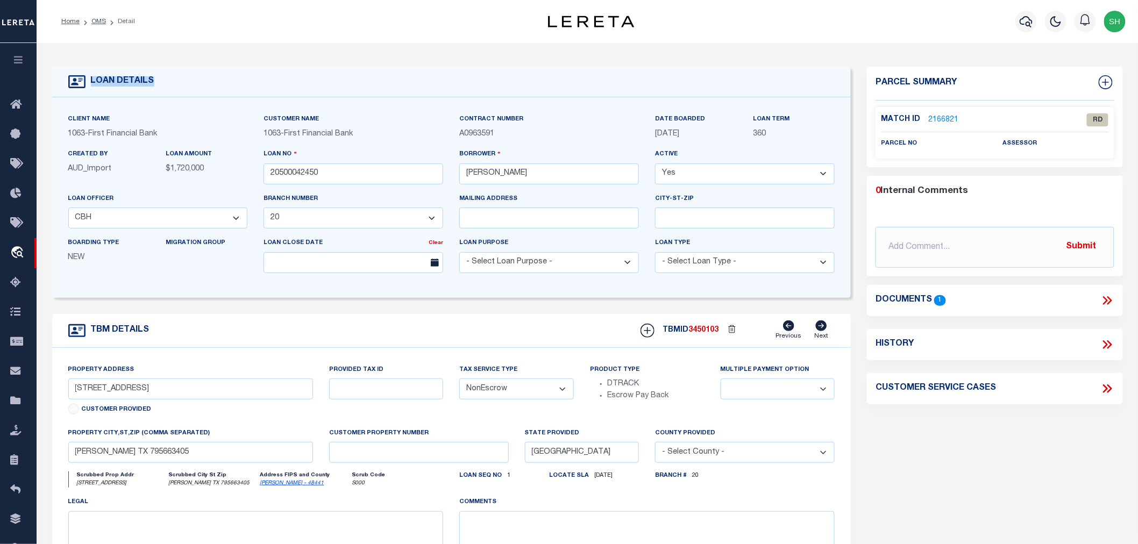
drag, startPoint x: 167, startPoint y: 84, endPoint x: 88, endPoint y: 83, distance: 79.1
click at [88, 83] on div "LOAN DETAILS" at bounding box center [451, 82] width 799 height 31
click at [88, 83] on h4 "LOAN DETAILS" at bounding box center [120, 81] width 69 height 10
click at [97, 23] on link "OMS" at bounding box center [98, 21] width 15 height 6
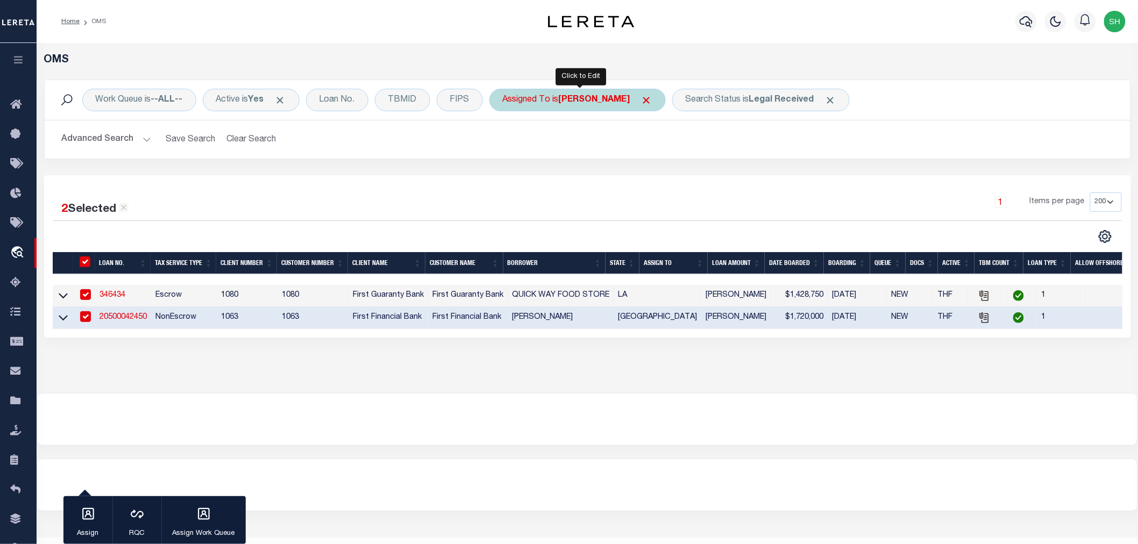
click at [603, 93] on div "Assigned To is [PERSON_NAME]" at bounding box center [577, 100] width 176 height 23
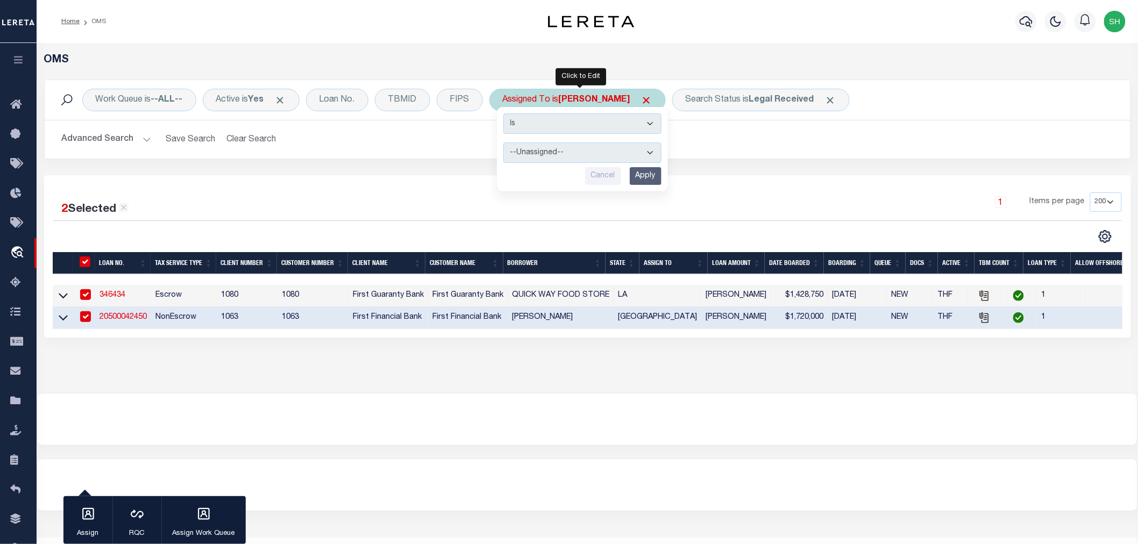
click at [550, 152] on select "--Unassigned-- [PERSON_NAME] [PERSON_NAME] [PERSON_NAME] [PERSON_NAME], [PERSON…" at bounding box center [582, 153] width 158 height 20
select select "[PERSON_NAME]"
click at [504, 143] on select "--Unassigned-- [PERSON_NAME] [PERSON_NAME] [PERSON_NAME] [PERSON_NAME], [PERSON…" at bounding box center [582, 153] width 158 height 20
click at [643, 174] on input "Apply" at bounding box center [646, 176] width 32 height 18
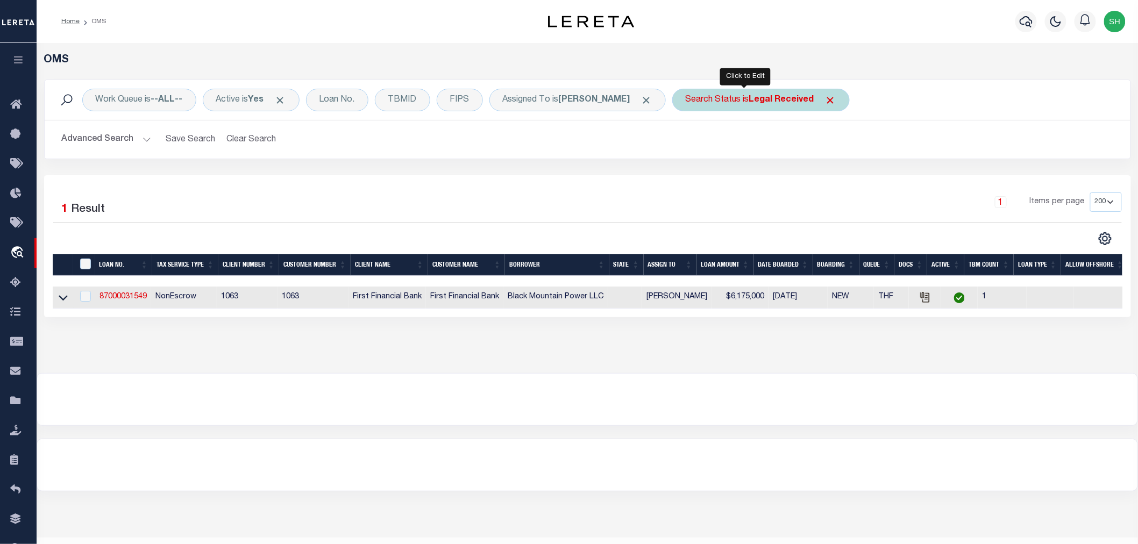
click at [730, 102] on div "Search Status is Legal Received" at bounding box center [760, 100] width 177 height 23
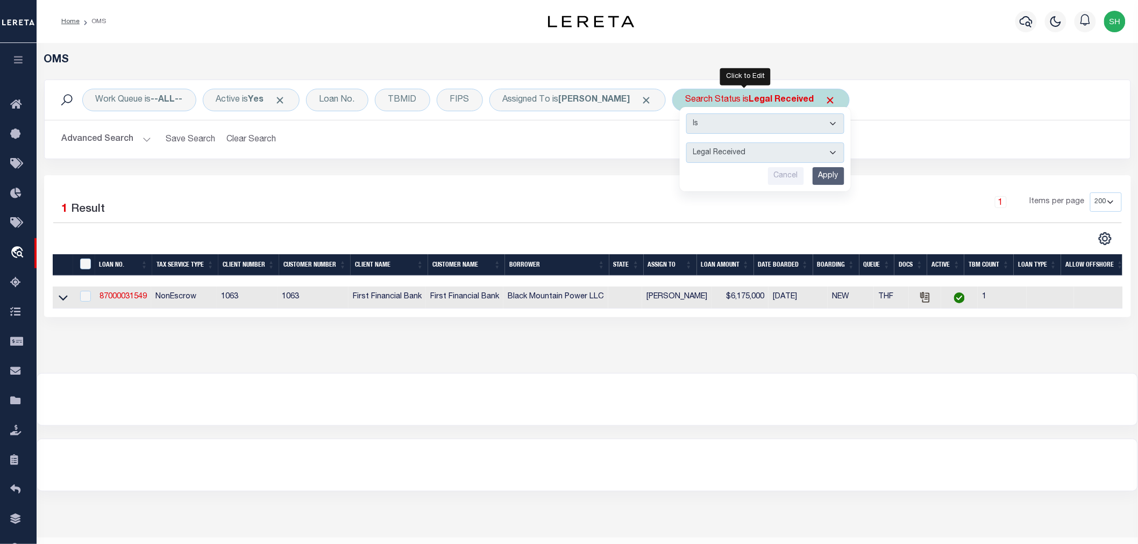
click at [730, 151] on select "Automated Search Bad Parcel Complete Duplicate Parcel High Dollar Reporting In …" at bounding box center [765, 153] width 158 height 20
select select "IP"
click at [686, 143] on select "Automated Search Bad Parcel Complete Duplicate Parcel High Dollar Reporting In …" at bounding box center [765, 153] width 158 height 20
click at [821, 179] on input "Apply" at bounding box center [829, 176] width 32 height 18
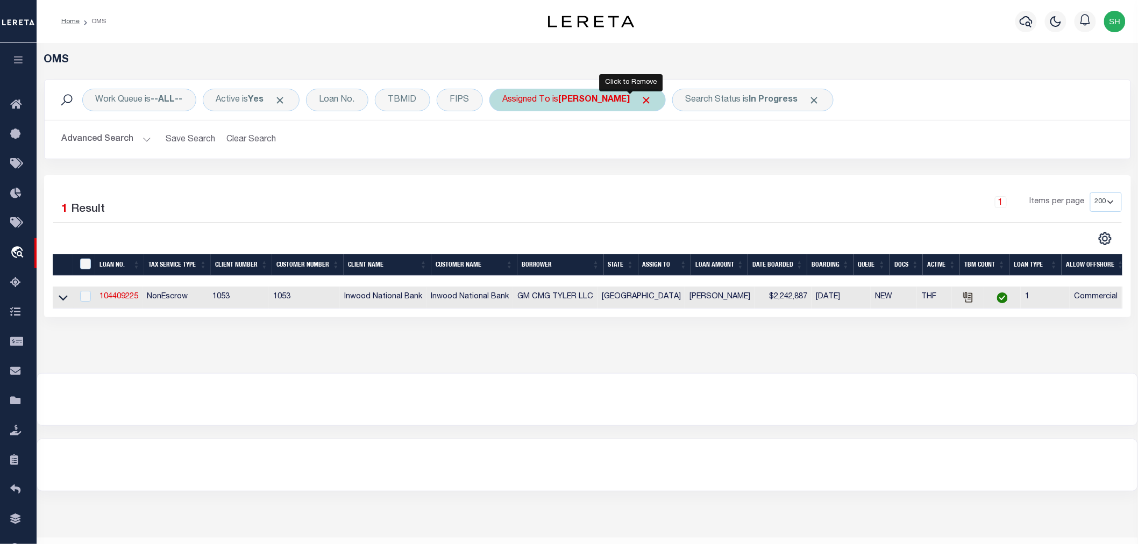
click at [641, 97] on span "Click to Remove" at bounding box center [646, 100] width 11 height 11
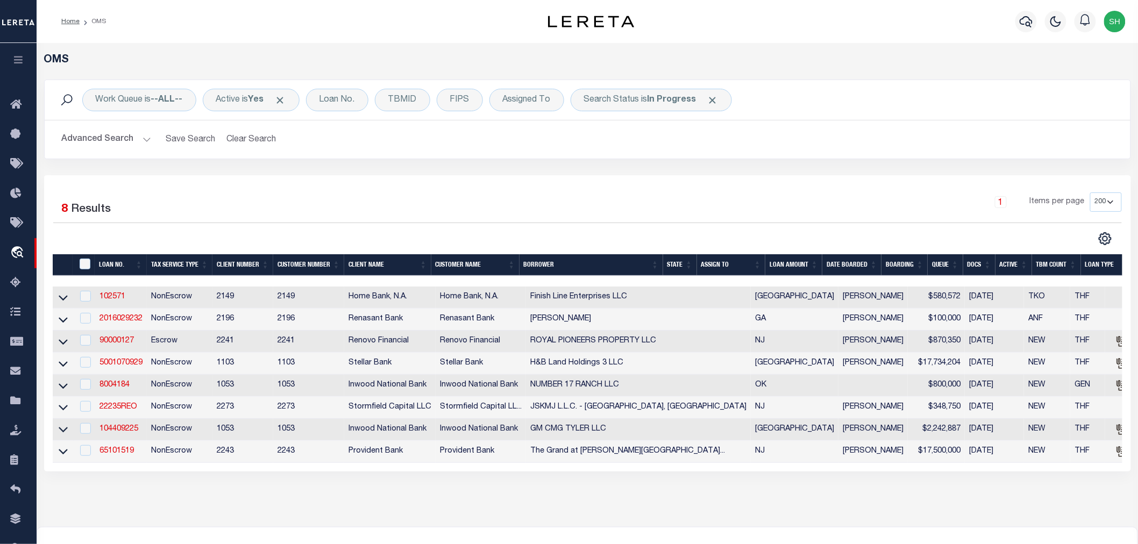
click at [821, 138] on h2 "Advanced Search Save Search Clear Search tblSearchTopScreen_dynamictable_____De…" at bounding box center [587, 139] width 1069 height 21
click at [524, 95] on div "Assigned To" at bounding box center [526, 100] width 75 height 23
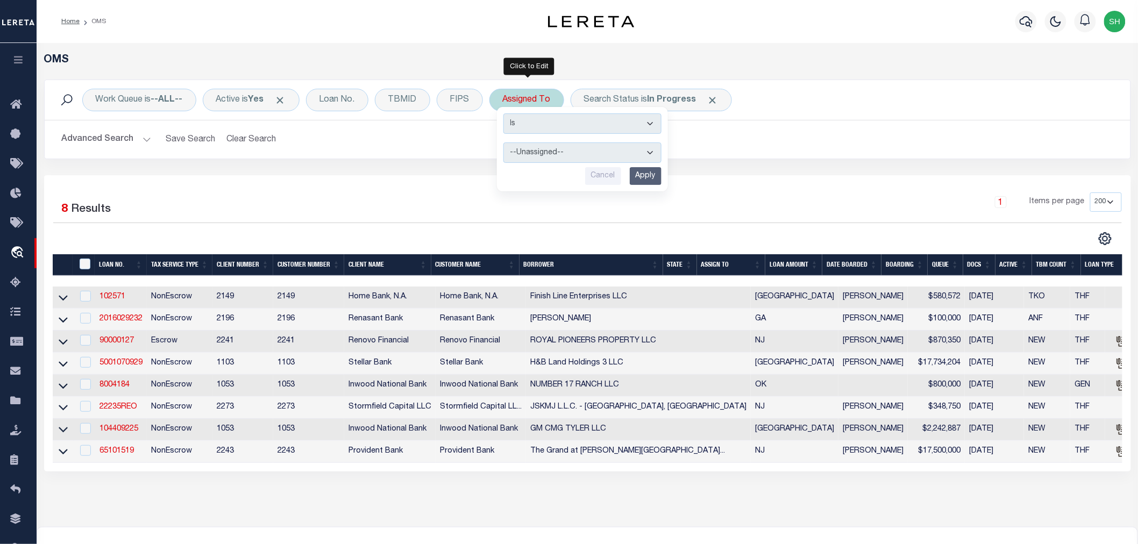
click at [538, 147] on select "--Unassigned-- [PERSON_NAME] [PERSON_NAME] [PERSON_NAME] [PERSON_NAME], [PERSON…" at bounding box center [582, 153] width 158 height 20
select select "[PERSON_NAME]"
click at [504, 143] on select "--Unassigned-- [PERSON_NAME] [PERSON_NAME] [PERSON_NAME] [PERSON_NAME], [PERSON…" at bounding box center [582, 153] width 158 height 20
click at [639, 171] on input "Apply" at bounding box center [646, 176] width 32 height 18
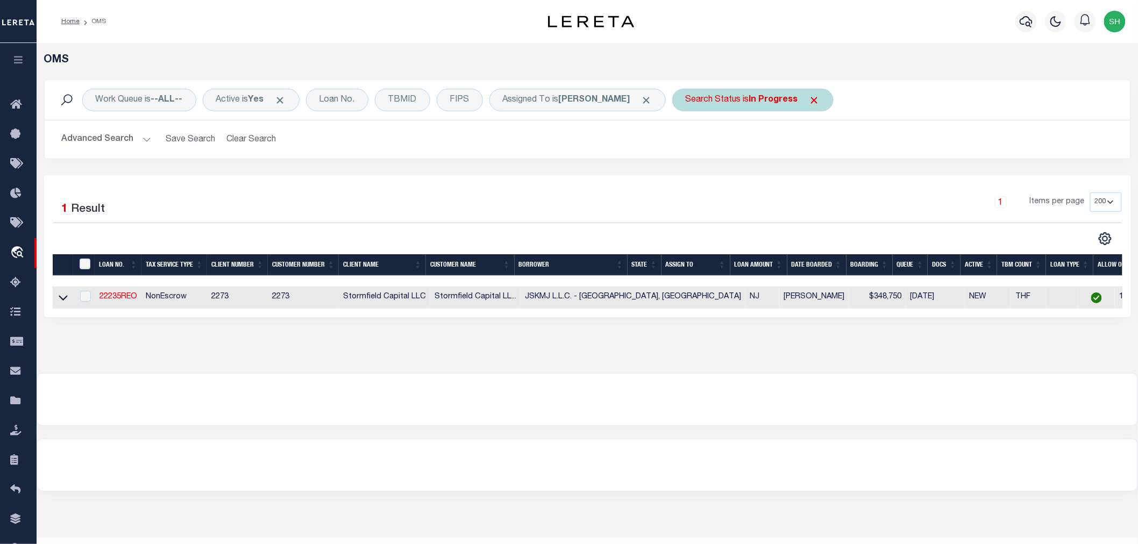
click at [730, 103] on div "Search Status is In Progress" at bounding box center [752, 100] width 161 height 23
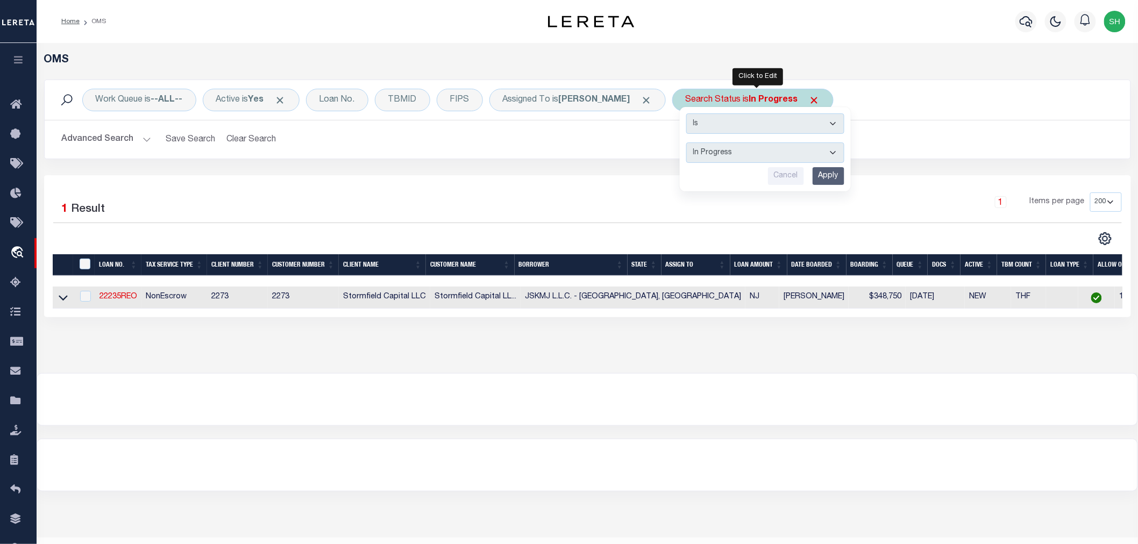
click at [735, 157] on select "Automated Search Bad Parcel Complete Duplicate Parcel High Dollar Reporting In …" at bounding box center [765, 153] width 158 height 20
select select "PH"
click at [690, 143] on select "Automated Search Bad Parcel Complete Duplicate Parcel High Dollar Reporting In …" at bounding box center [765, 153] width 158 height 20
click at [821, 180] on input "Apply" at bounding box center [829, 176] width 32 height 18
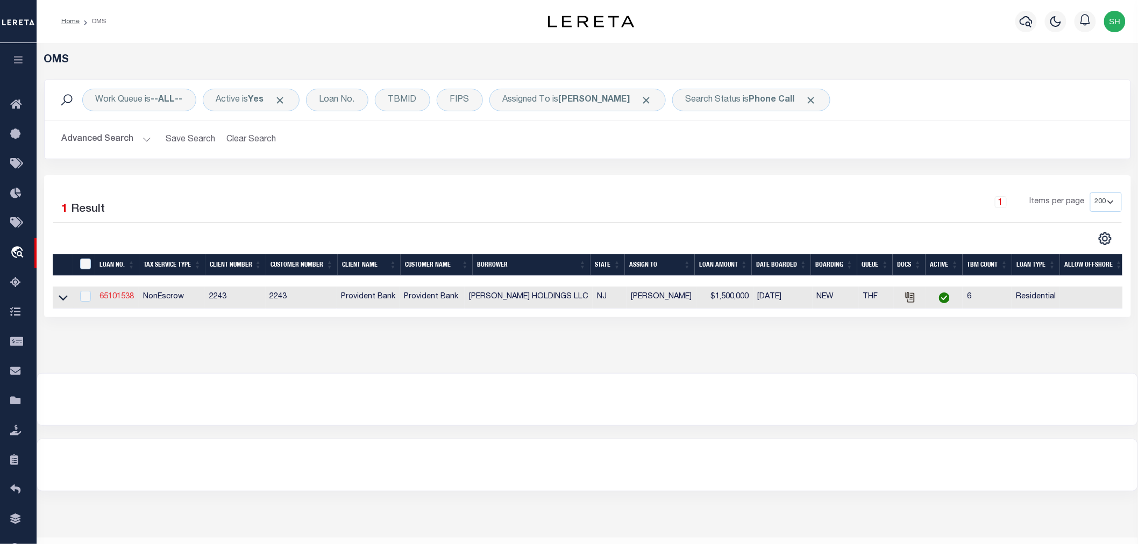
click at [110, 296] on link "65101538" at bounding box center [116, 297] width 34 height 8
type input "65101538"
type input "[PERSON_NAME] HOLDINGS LLC"
select select
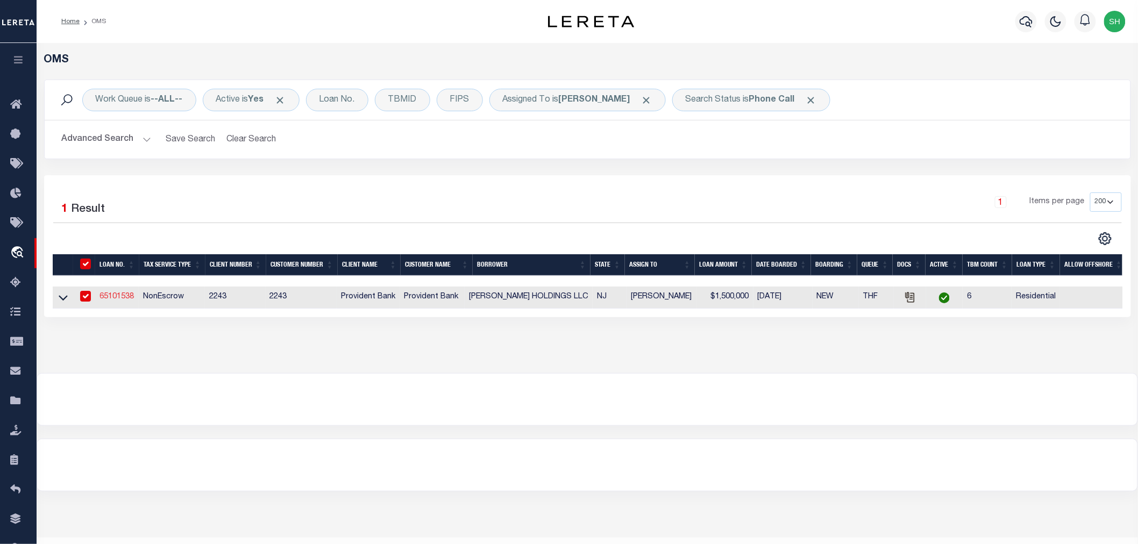
type input "[DATE]"
select select "10"
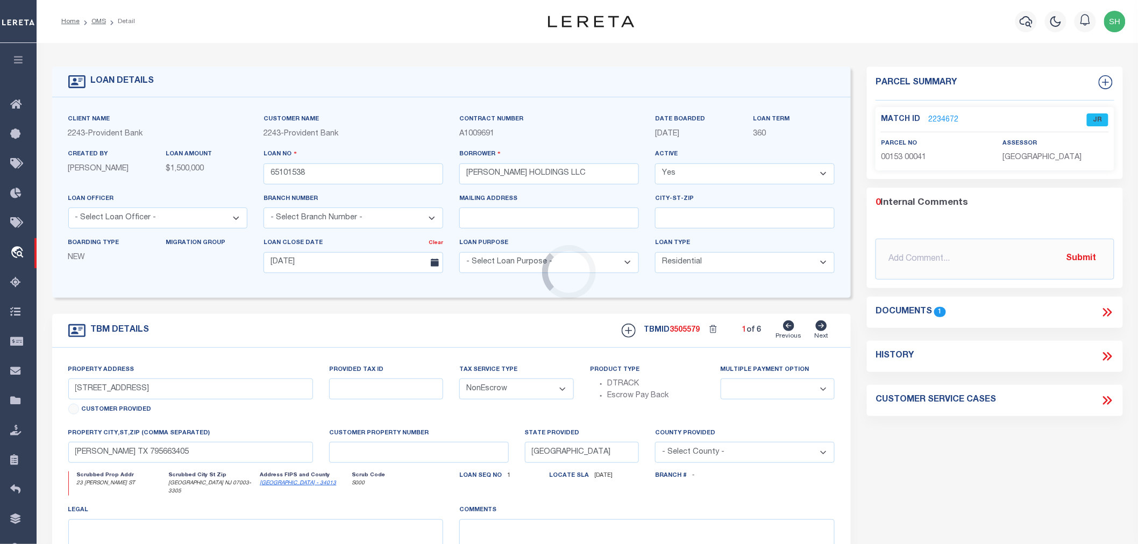
type input "23 [PERSON_NAME] ST"
select select
type input "[GEOGRAPHIC_DATA] NJ 07003-3305"
type input "NJ"
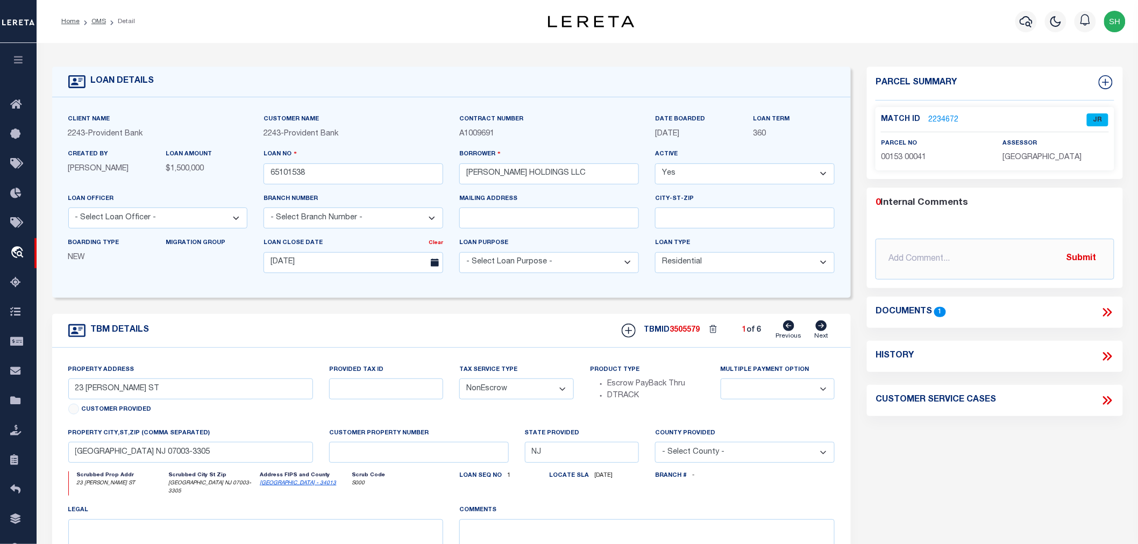
click at [947, 117] on link "2234672" at bounding box center [943, 120] width 30 height 11
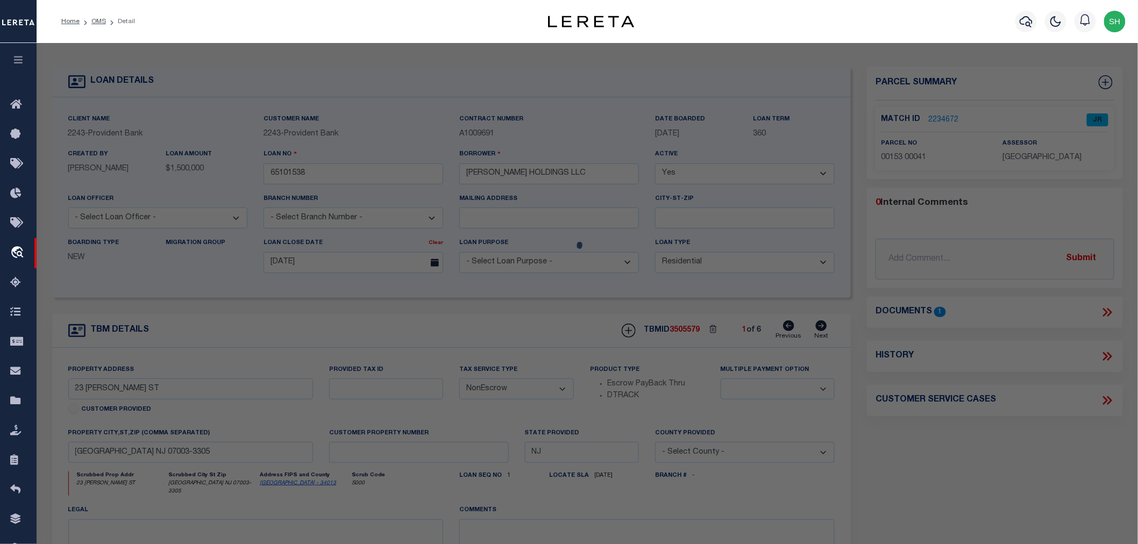
select select "AS"
checkbox input "false"
select select "JR"
type input "[PERSON_NAME] Holdings, Llc"
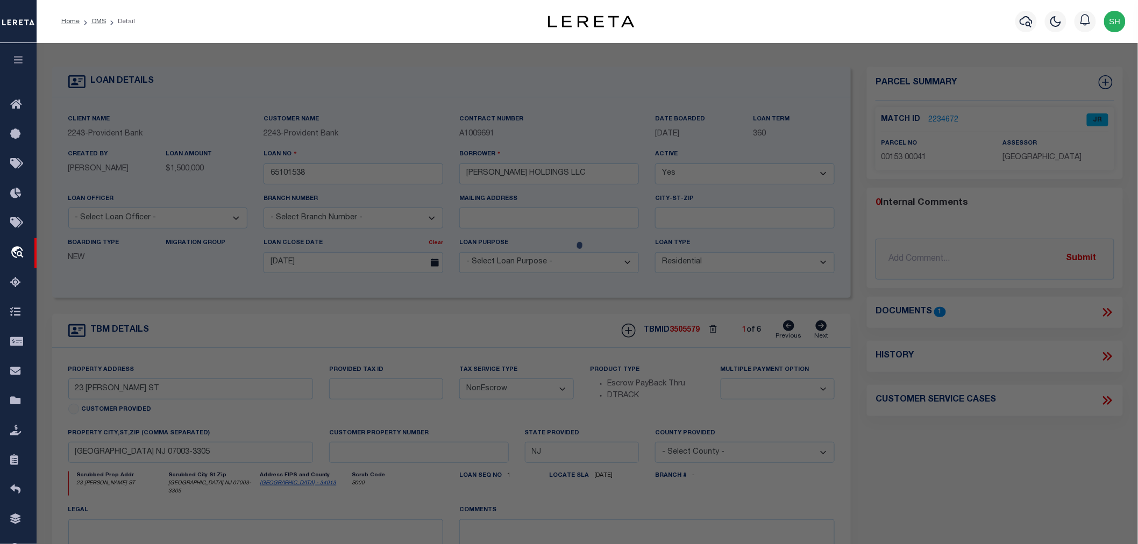
select select "AGW"
select select "LEG"
type input "[STREET_ADDRESS][PERSON_NAME]"
type textarea "Block: 153 Lot: 41 Municipality: [GEOGRAPHIC_DATA]"
type textarea "Unable to add Tax Account for [GEOGRAPHIC_DATA]"
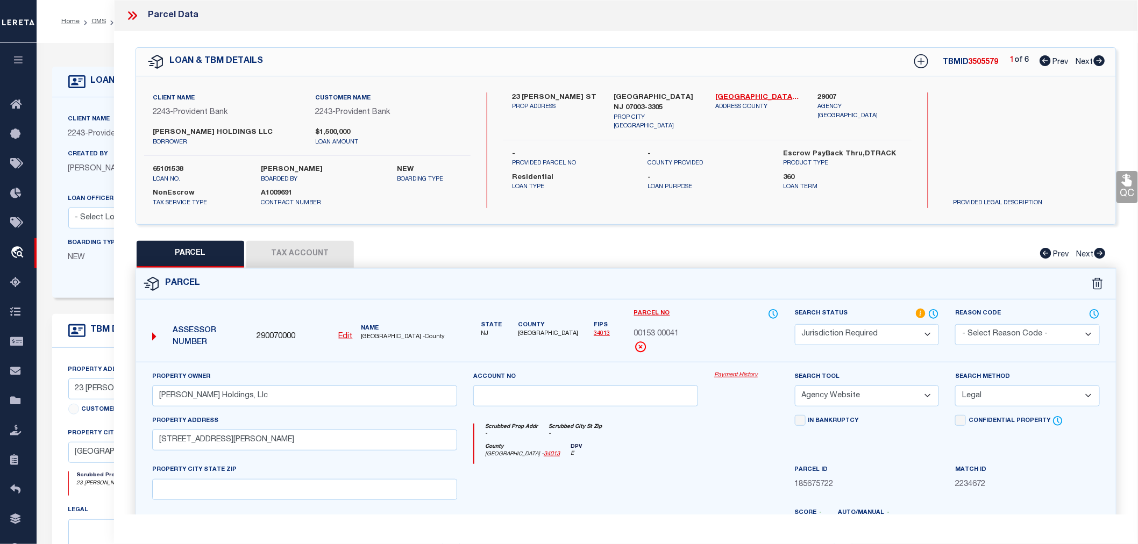
click at [1099, 65] on icon at bounding box center [1099, 60] width 11 height 11
select select "AS"
select select
checkbox input "false"
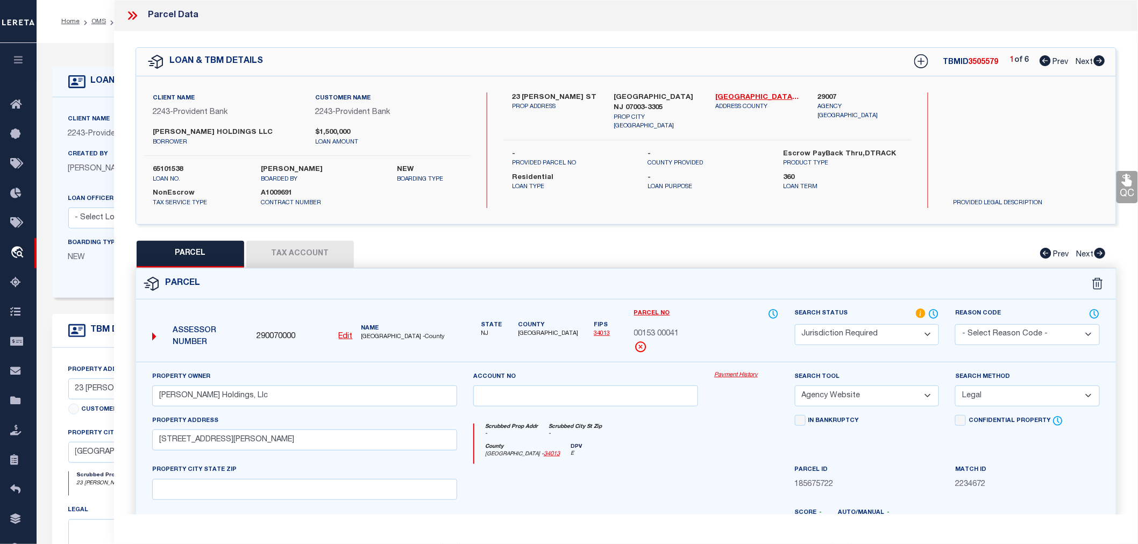
checkbox input "false"
select select "JR"
type input "[PERSON_NAME] Holdings, Llc"
select select "AGW"
select select "LEG"
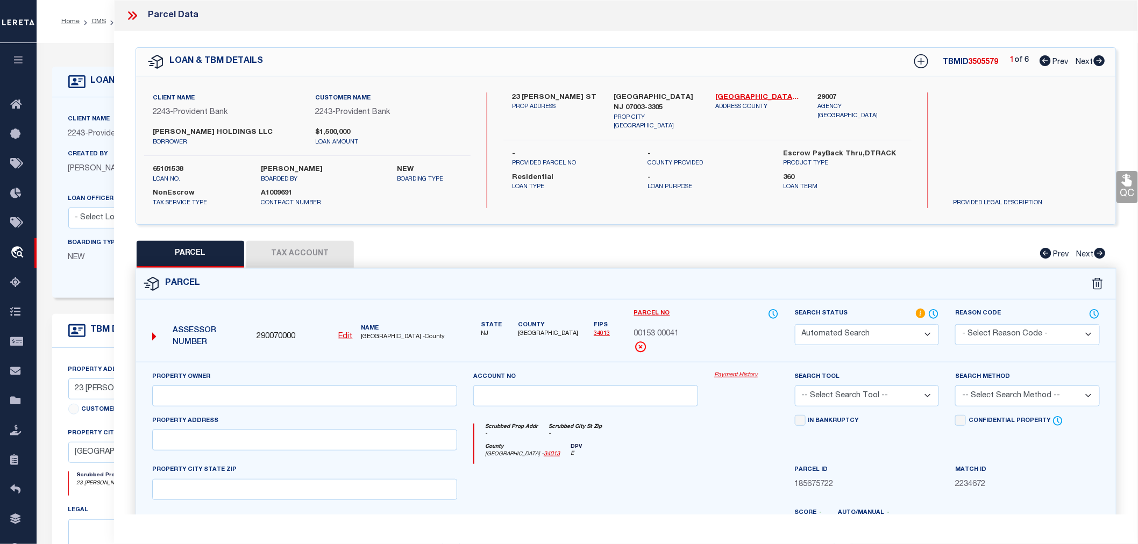
type input "29 [PERSON_NAME] ST"
type input "[GEOGRAPHIC_DATA]"
type textarea "ADDITIONAL LOTS: SOLD W/41 + 43"
type textarea "Unable to add Tax Account for [GEOGRAPHIC_DATA]"
click at [1099, 65] on icon at bounding box center [1099, 60] width 11 height 11
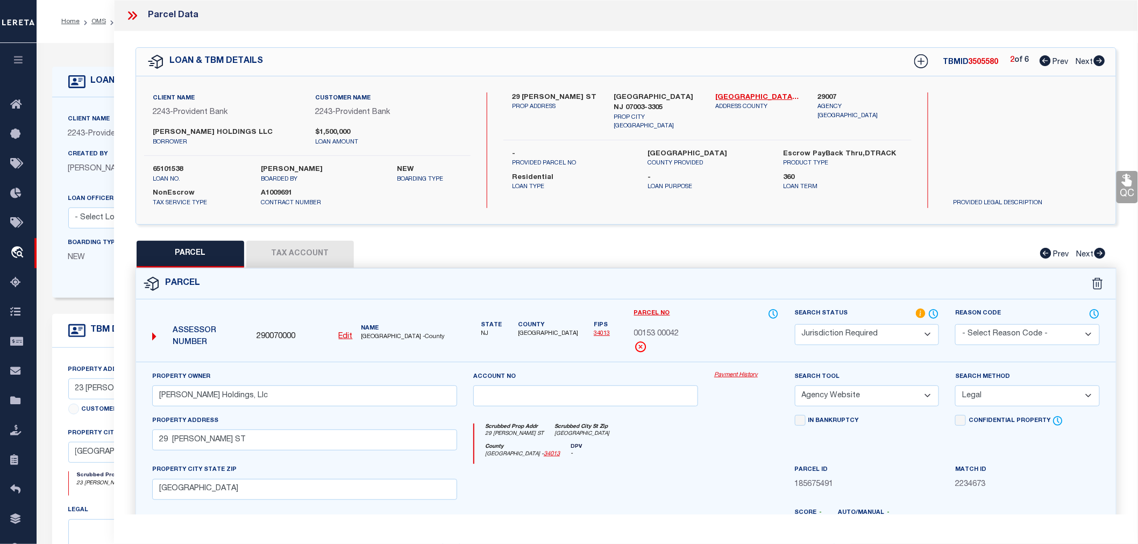
select select "AS"
select select
checkbox input "false"
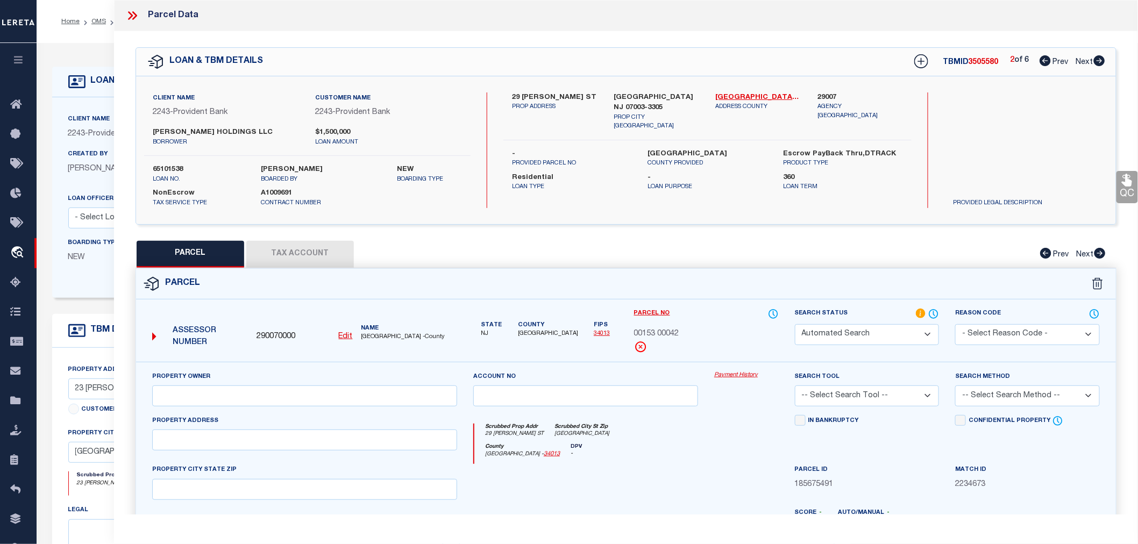
select select "PR"
select select "099"
type input "AVAILABLE FROM DATA SOURCE,NOT"
select select "ATL"
select select "ADD"
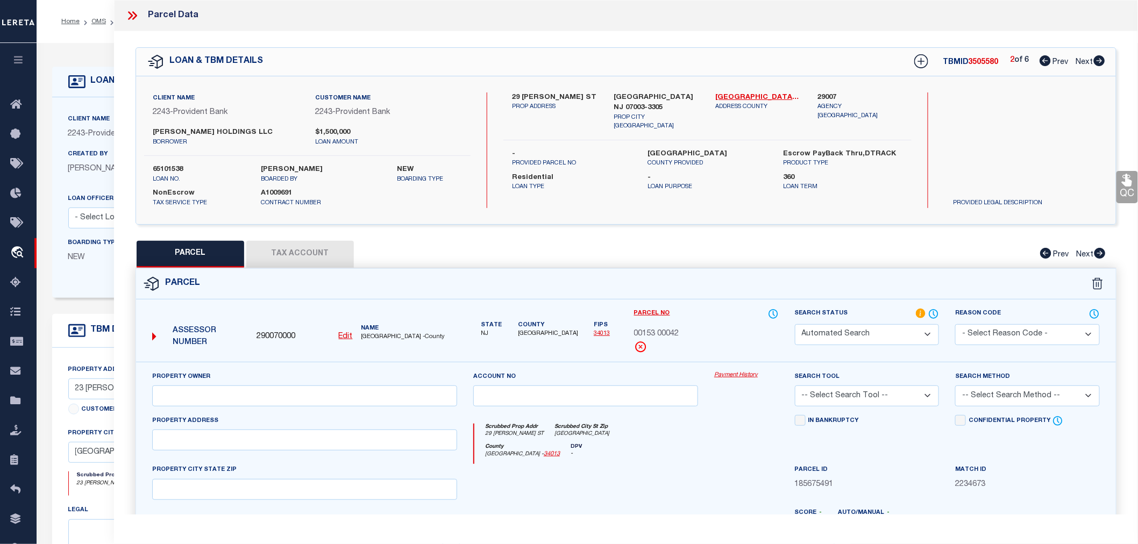
type input ", [GEOGRAPHIC_DATA]"
type textarea "LOT:103 BLK:575 DIST:14 CITY/[GEOGRAPHIC_DATA]/TWP:[GEOGRAPHIC_DATA] MAP REF:TA…"
type textarea "Parcel Not Needed"
click at [1099, 65] on icon at bounding box center [1099, 60] width 11 height 11
select select "AS"
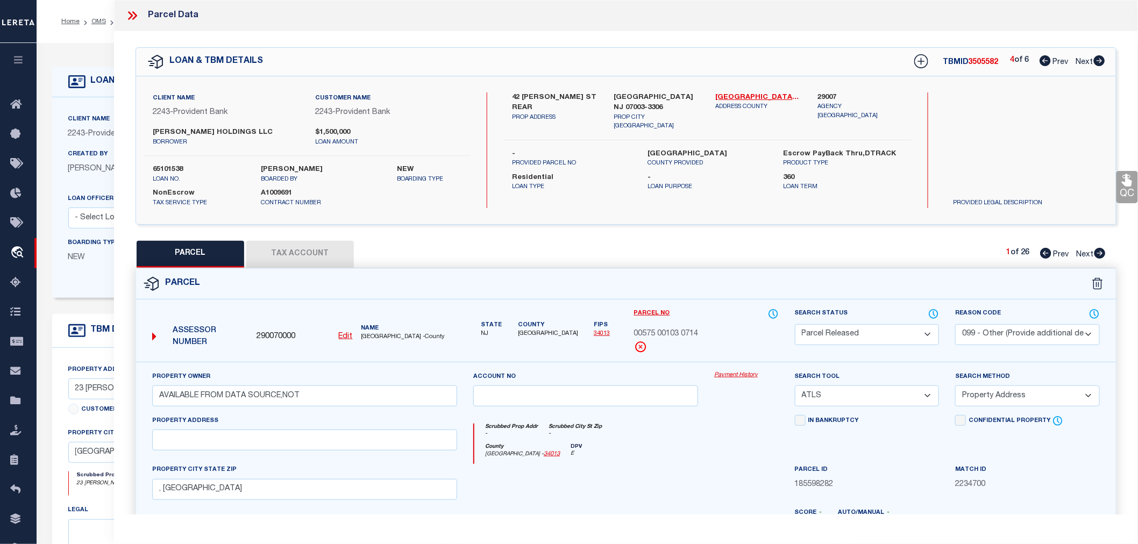
select select
checkbox input "false"
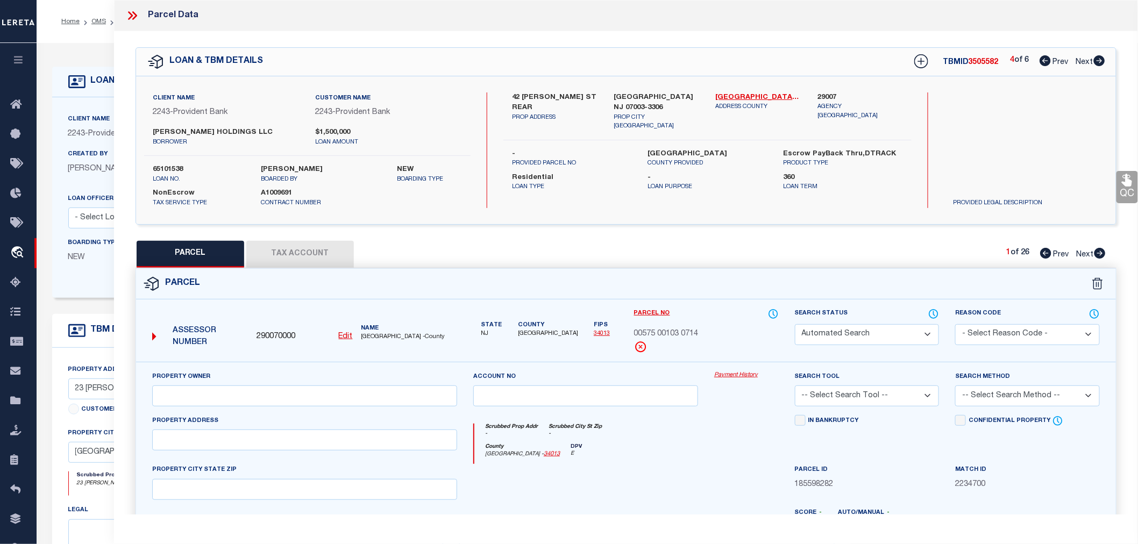
select select "PH"
checkbox input "false"
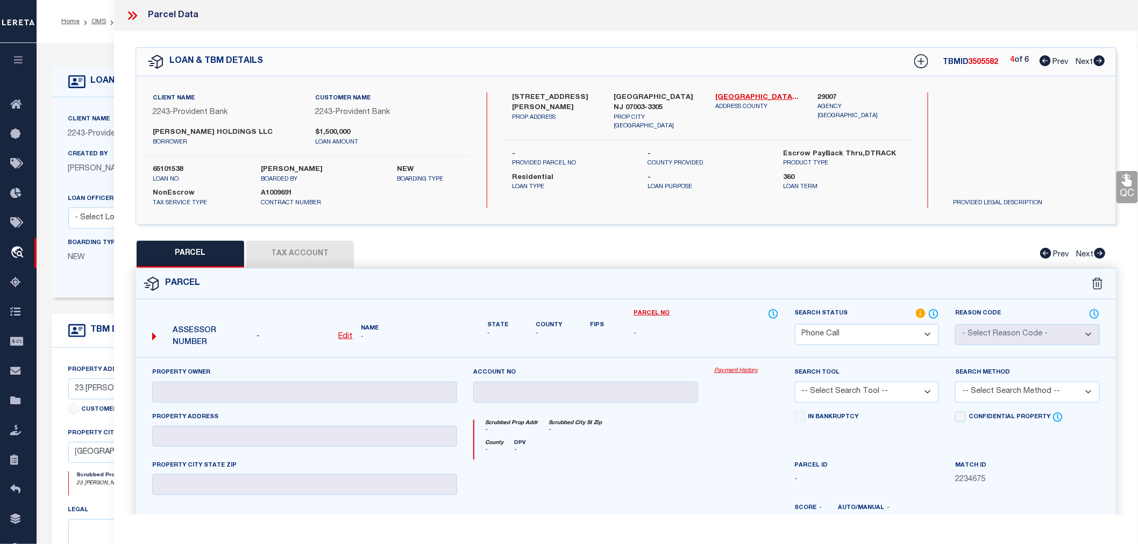
click at [1099, 65] on icon at bounding box center [1099, 60] width 11 height 11
select select "AS"
checkbox input "false"
select select "PH"
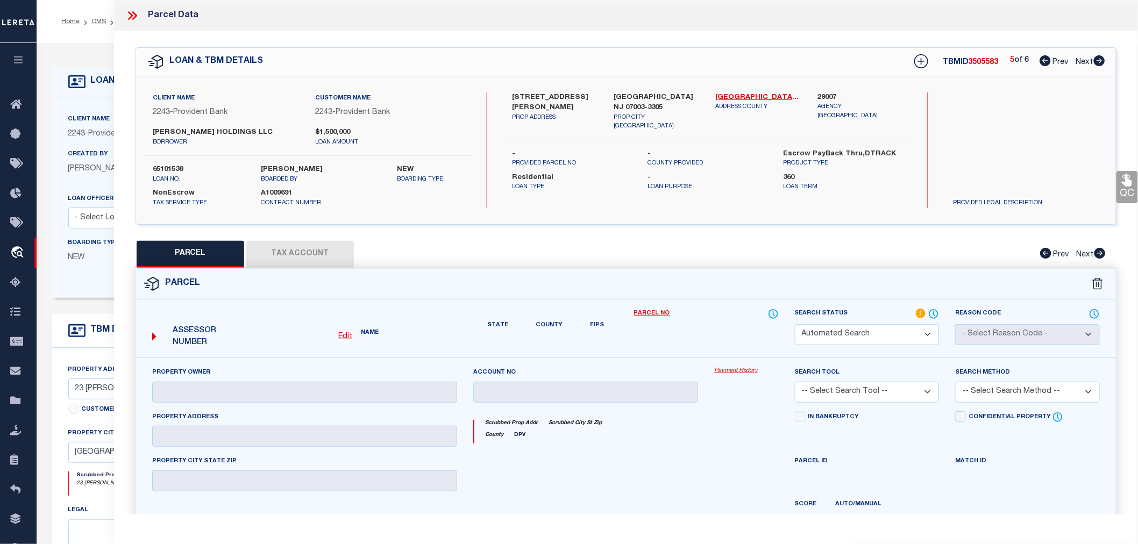
checkbox input "false"
click at [1099, 65] on icon at bounding box center [1099, 60] width 11 height 11
select select "AS"
checkbox input "false"
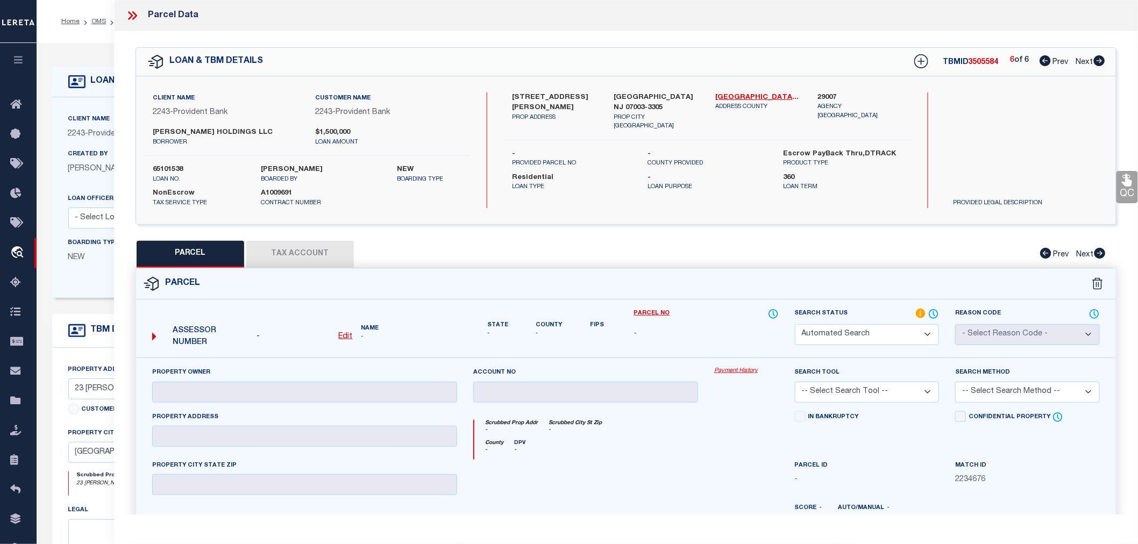
select select "PH"
checkbox input "false"
click at [130, 14] on icon at bounding box center [130, 15] width 5 height 9
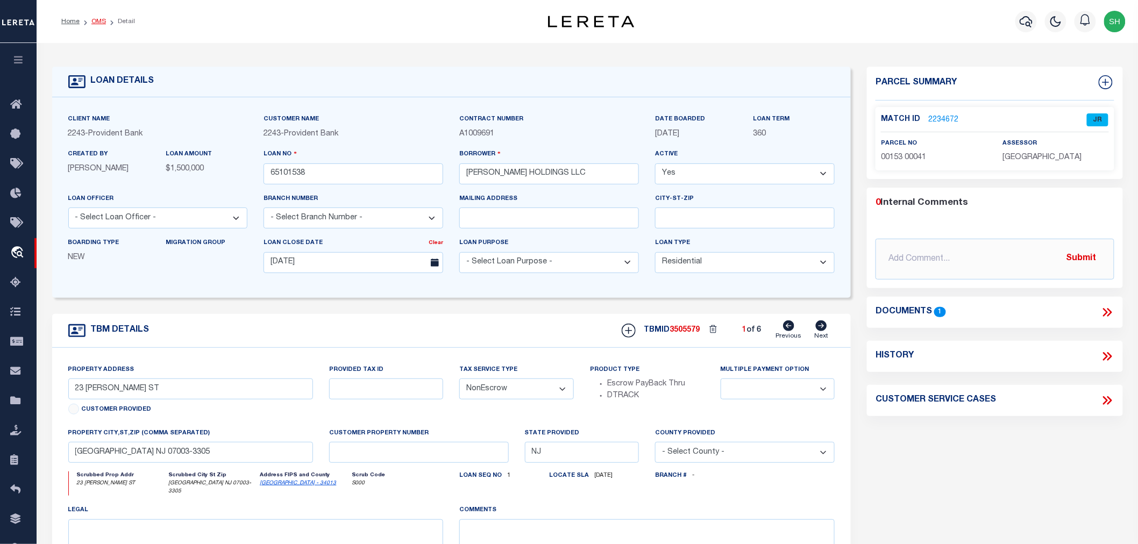
click at [95, 24] on link "OMS" at bounding box center [98, 21] width 15 height 6
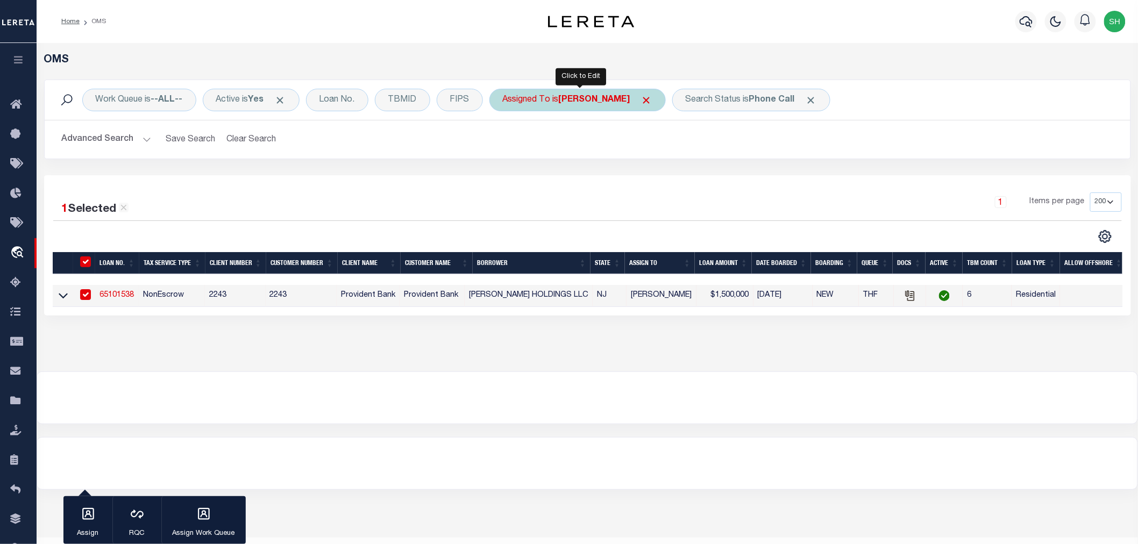
click at [627, 98] on b "[PERSON_NAME]" at bounding box center [595, 100] width 72 height 9
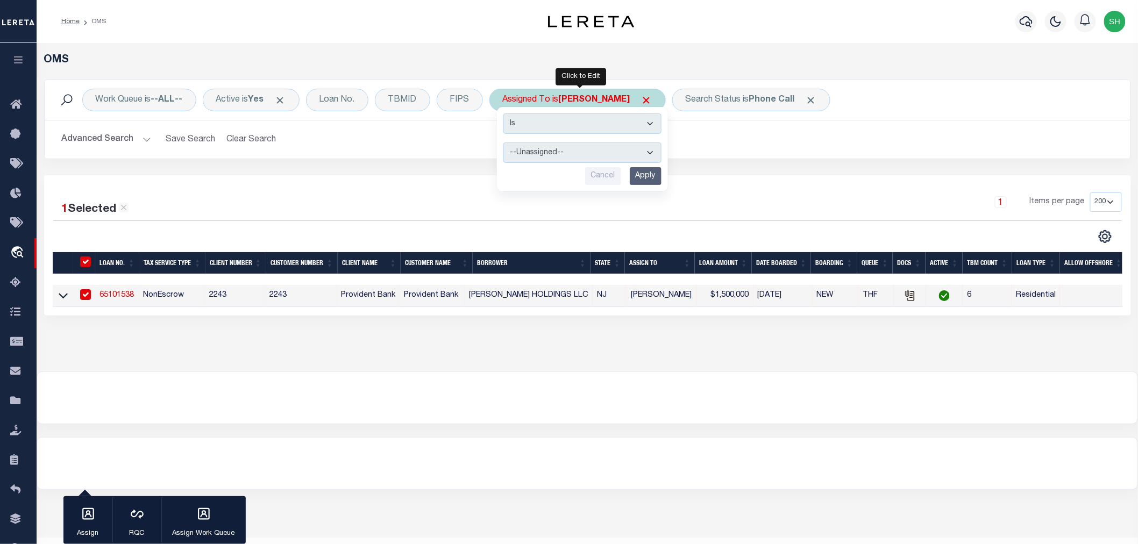
click at [553, 149] on select "--Unassigned-- [PERSON_NAME] [PERSON_NAME] [PERSON_NAME] [PERSON_NAME], [PERSON…" at bounding box center [582, 153] width 158 height 20
select select "[PERSON_NAME]"
click at [504, 143] on select "--Unassigned-- [PERSON_NAME] [PERSON_NAME] [PERSON_NAME] [PERSON_NAME], [PERSON…" at bounding box center [582, 153] width 158 height 20
click at [648, 176] on input "Apply" at bounding box center [646, 176] width 32 height 18
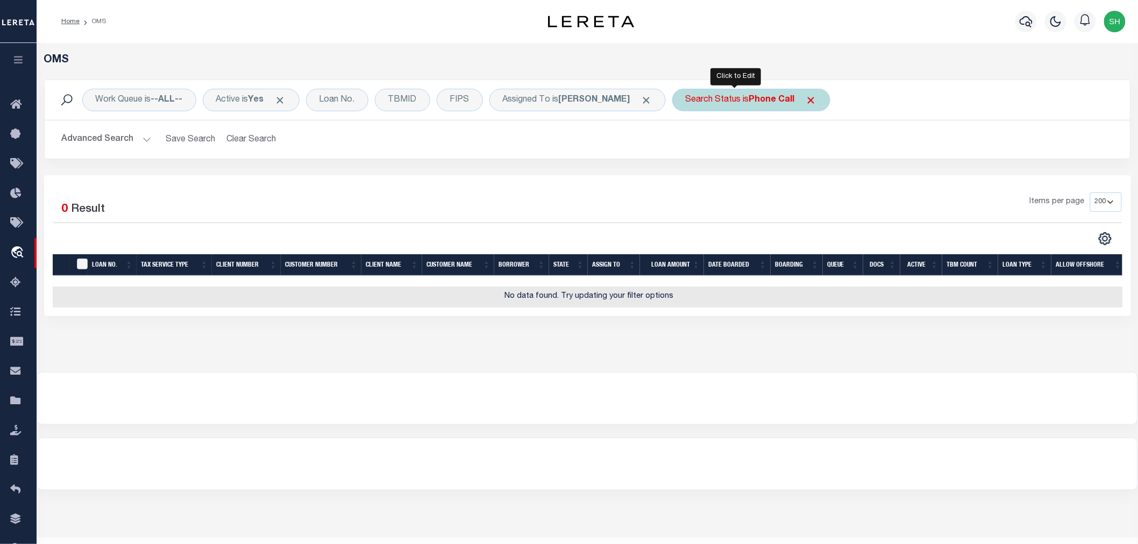
click at [718, 101] on div "Search Status is Phone Call" at bounding box center [751, 100] width 158 height 23
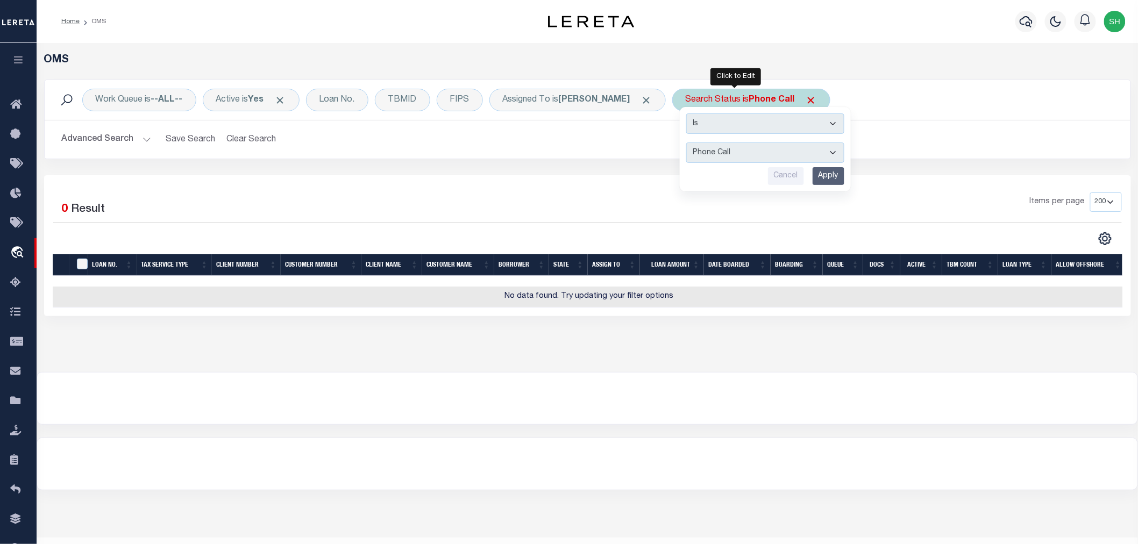
click at [689, 146] on select "Automated Search Bad Parcel Complete Duplicate Parcel High Dollar Reporting In …" at bounding box center [765, 153] width 158 height 20
select select "IP"
click at [686, 143] on select "Automated Search Bad Parcel Complete Duplicate Parcel High Dollar Reporting In …" at bounding box center [765, 153] width 158 height 20
click at [813, 176] on input "Apply" at bounding box center [829, 176] width 32 height 18
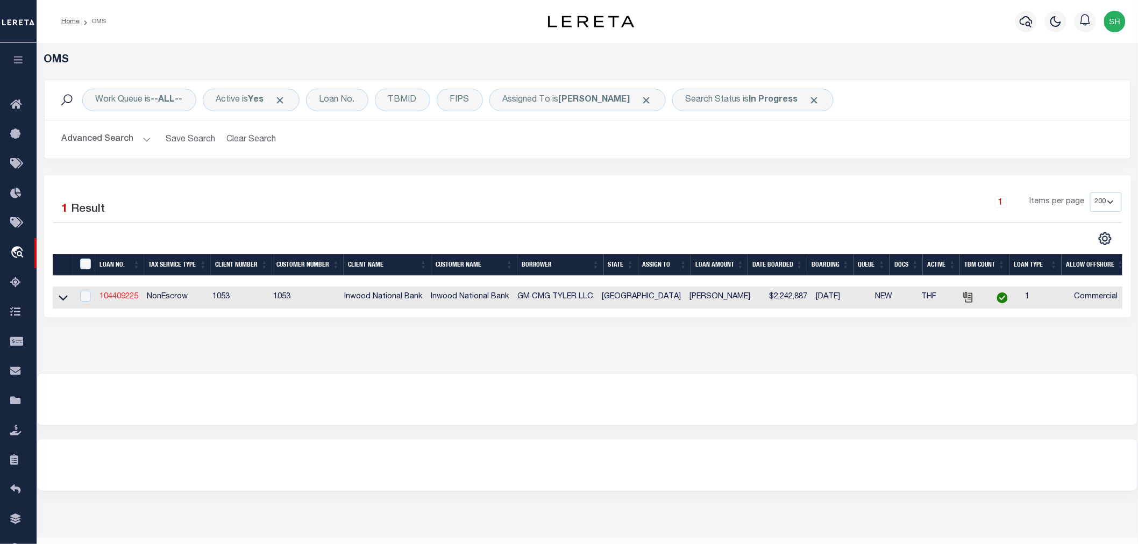
click at [126, 295] on link "104409225" at bounding box center [118, 297] width 39 height 8
type input "104409225"
type input "GM CMG TYLER LLC"
select select
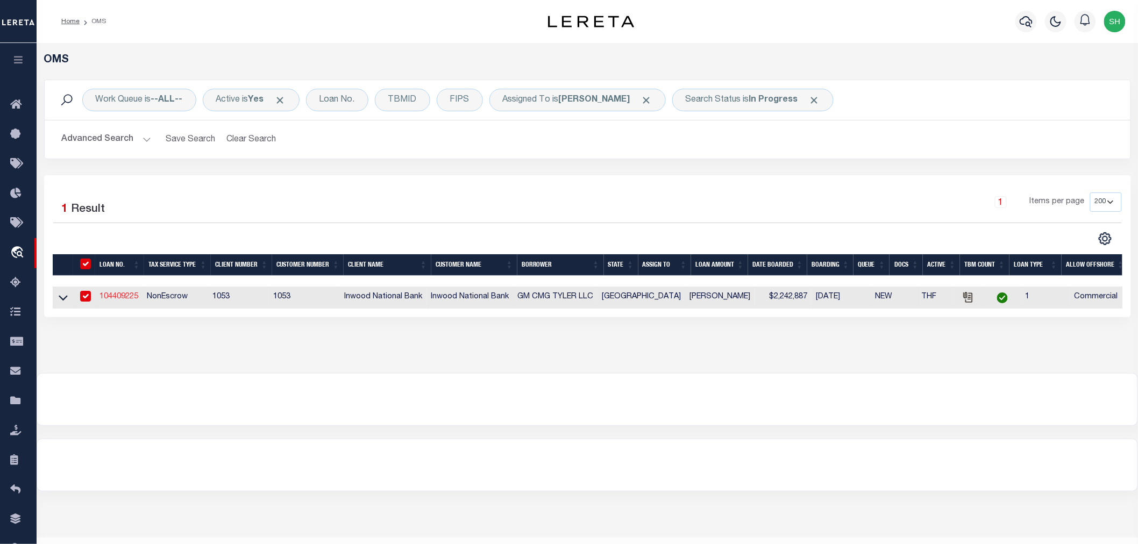
type input "[DATE]"
select select "20"
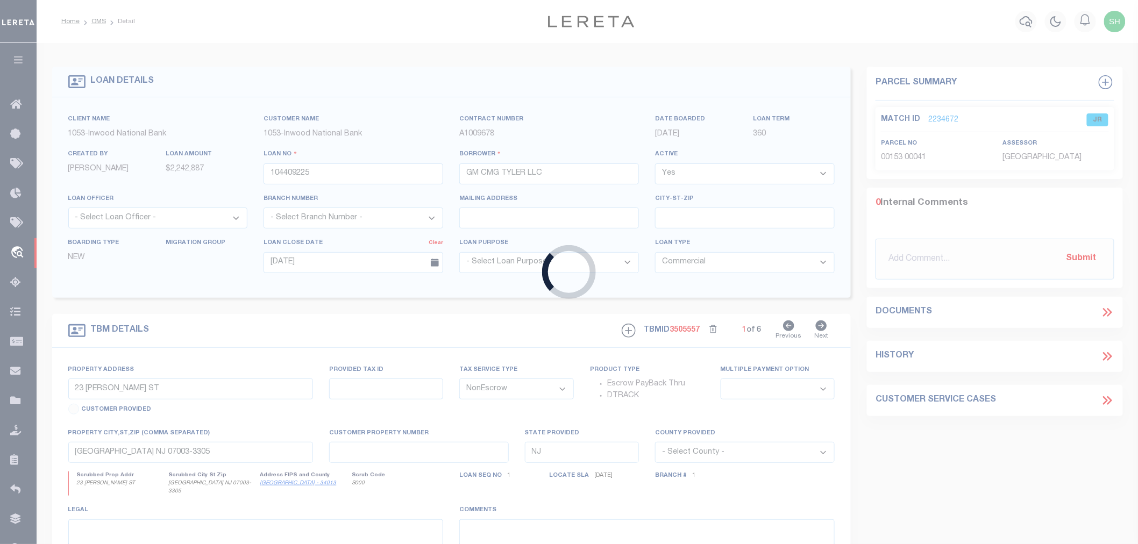
type input "0805 ACRES AT NWC OF SW LOOP 323 & [PERSON_NAME] PKWY"
type input "150000-1545-02-006040"
select select
type input "TYLER TX 75701"
type input "[GEOGRAPHIC_DATA]"
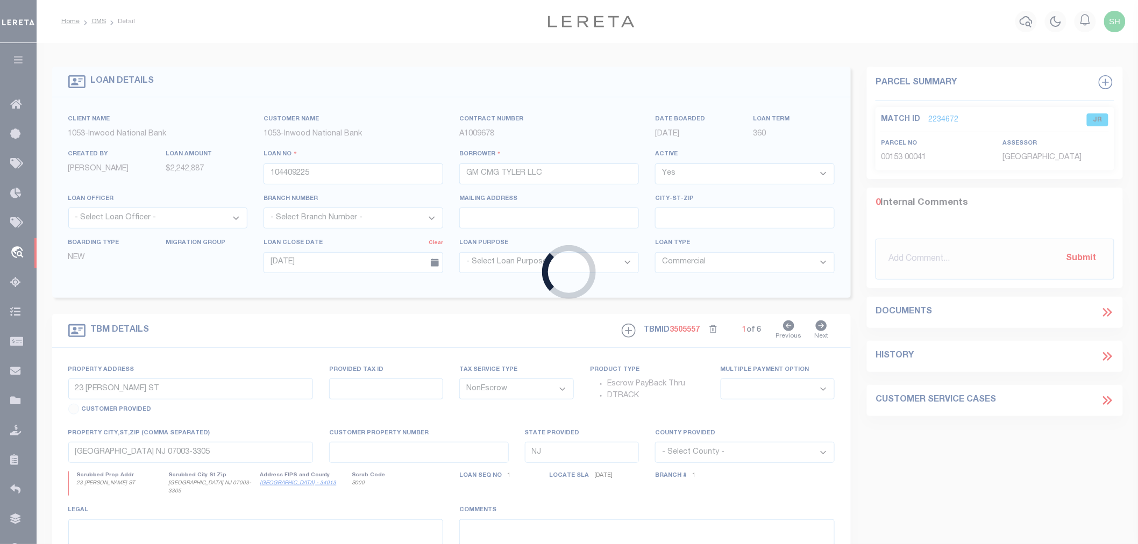
type textarea "TRACT 1: ALL OF LOT 6-G, N.C.B. 1545-B, [GEOGRAPHIC_DATA], UNIT 1, SIXTH AMENDM…"
select select "4197"
select select "91"
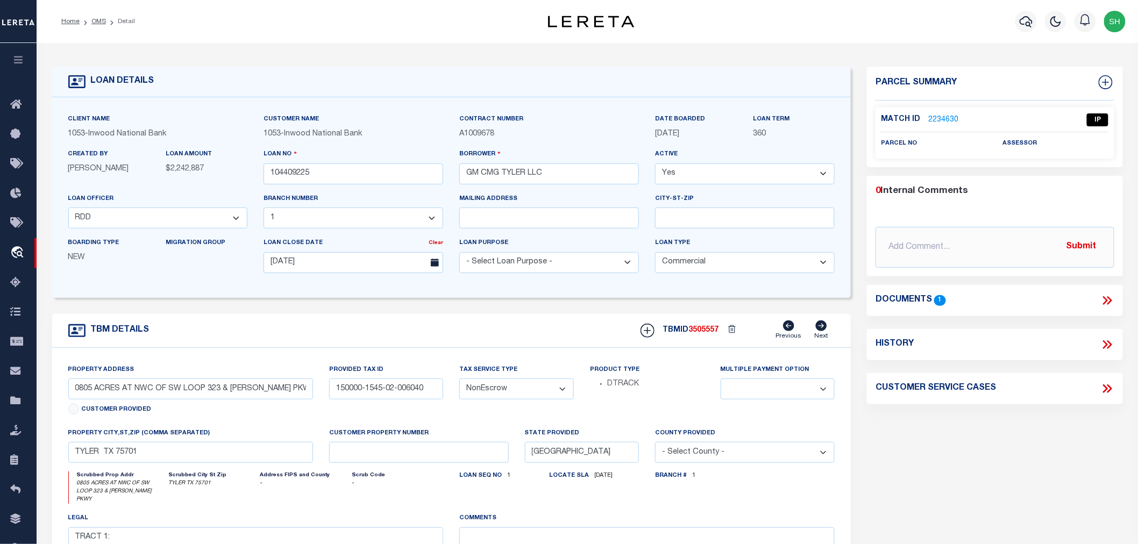
click at [1110, 299] on icon at bounding box center [1107, 301] width 14 height 14
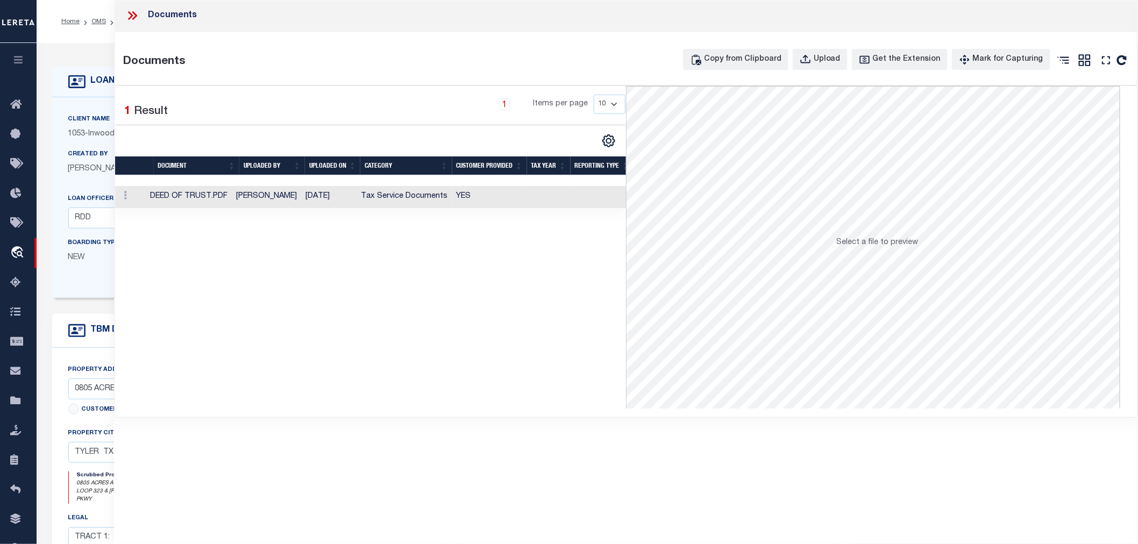
click at [289, 195] on td "[PERSON_NAME]" at bounding box center [266, 197] width 69 height 22
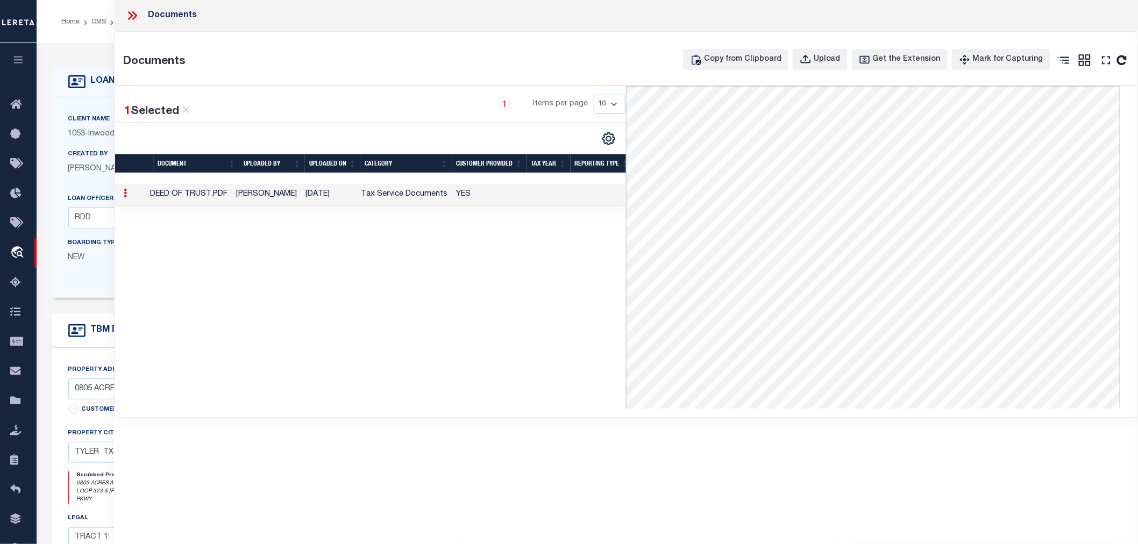
click at [130, 15] on icon at bounding box center [132, 16] width 14 height 14
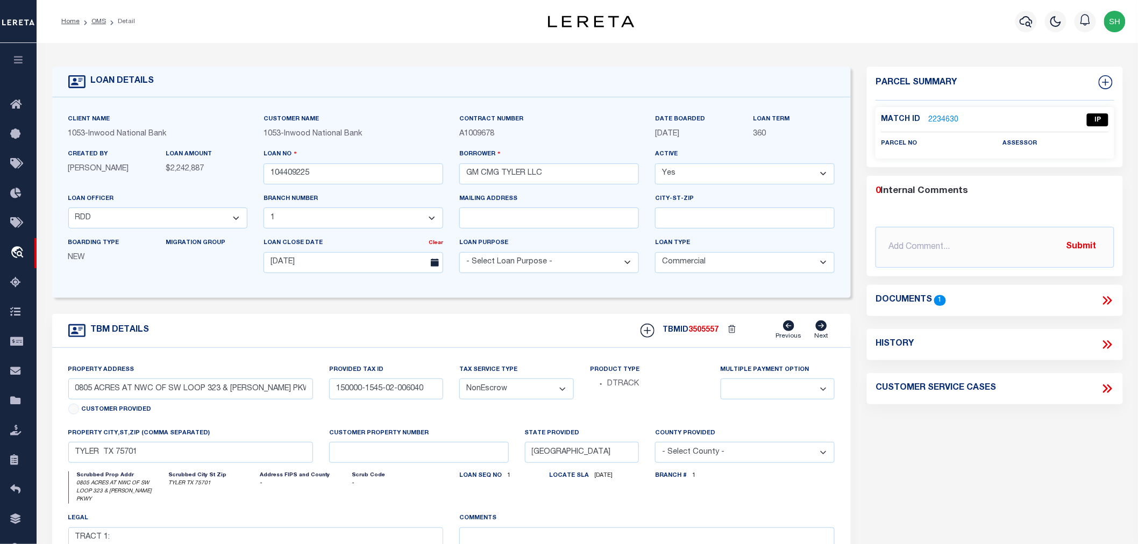
click at [940, 120] on link "2234630" at bounding box center [943, 120] width 30 height 11
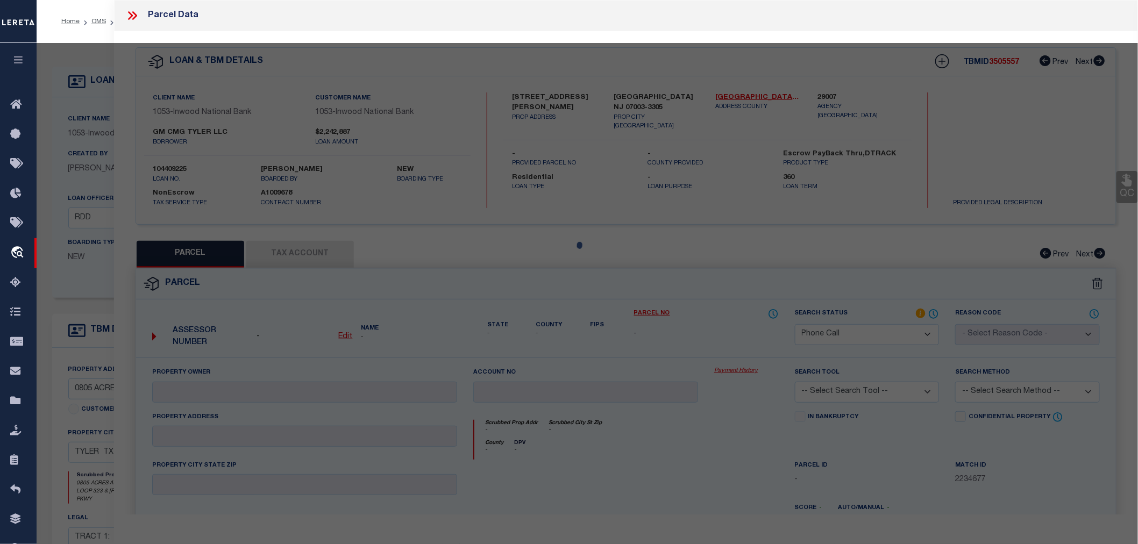
select select "AS"
checkbox input "false"
select select "IP"
checkbox input "false"
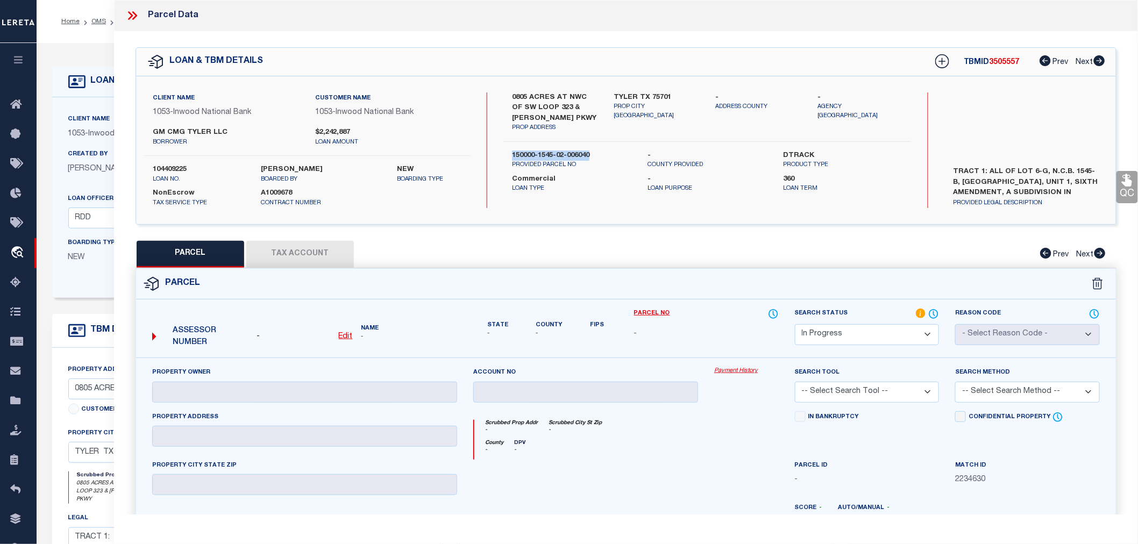
drag, startPoint x: 511, startPoint y: 151, endPoint x: 600, endPoint y: 153, distance: 88.8
click at [600, 153] on div "150000-1545-02-006040 PROVIDED PARCEL NO" at bounding box center [572, 160] width 136 height 19
copy label "150000-1545-02-006040"
